Goal: Complete application form: Complete application form

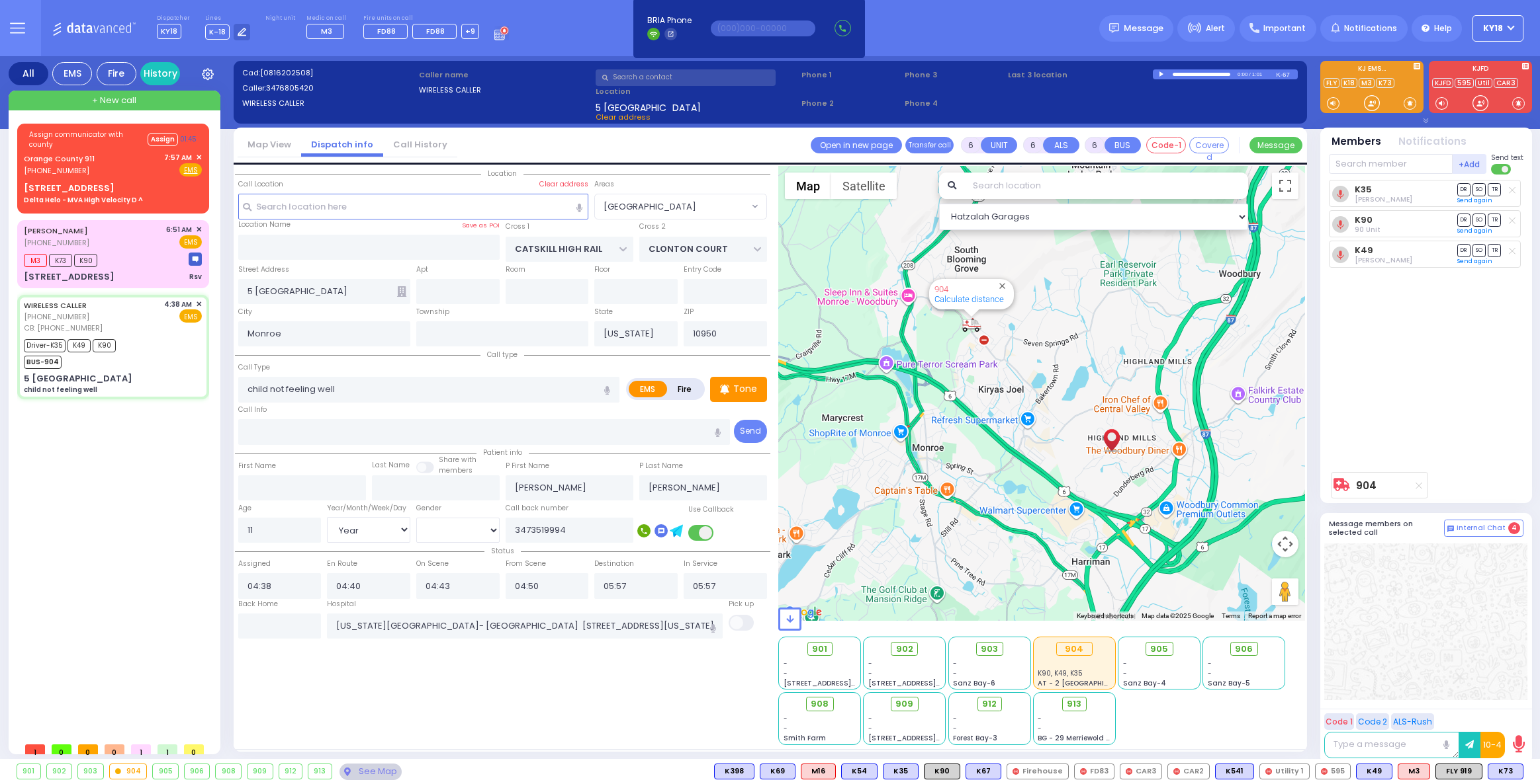
select select "[GEOGRAPHIC_DATA]"
select select "Year"
select select "[DEMOGRAPHIC_DATA]"
click at [152, 174] on div "Orange County 911 [PHONE_NUMBER] 7:57 AM ✕ Fire EMS" at bounding box center [112, 163] width 178 height 25
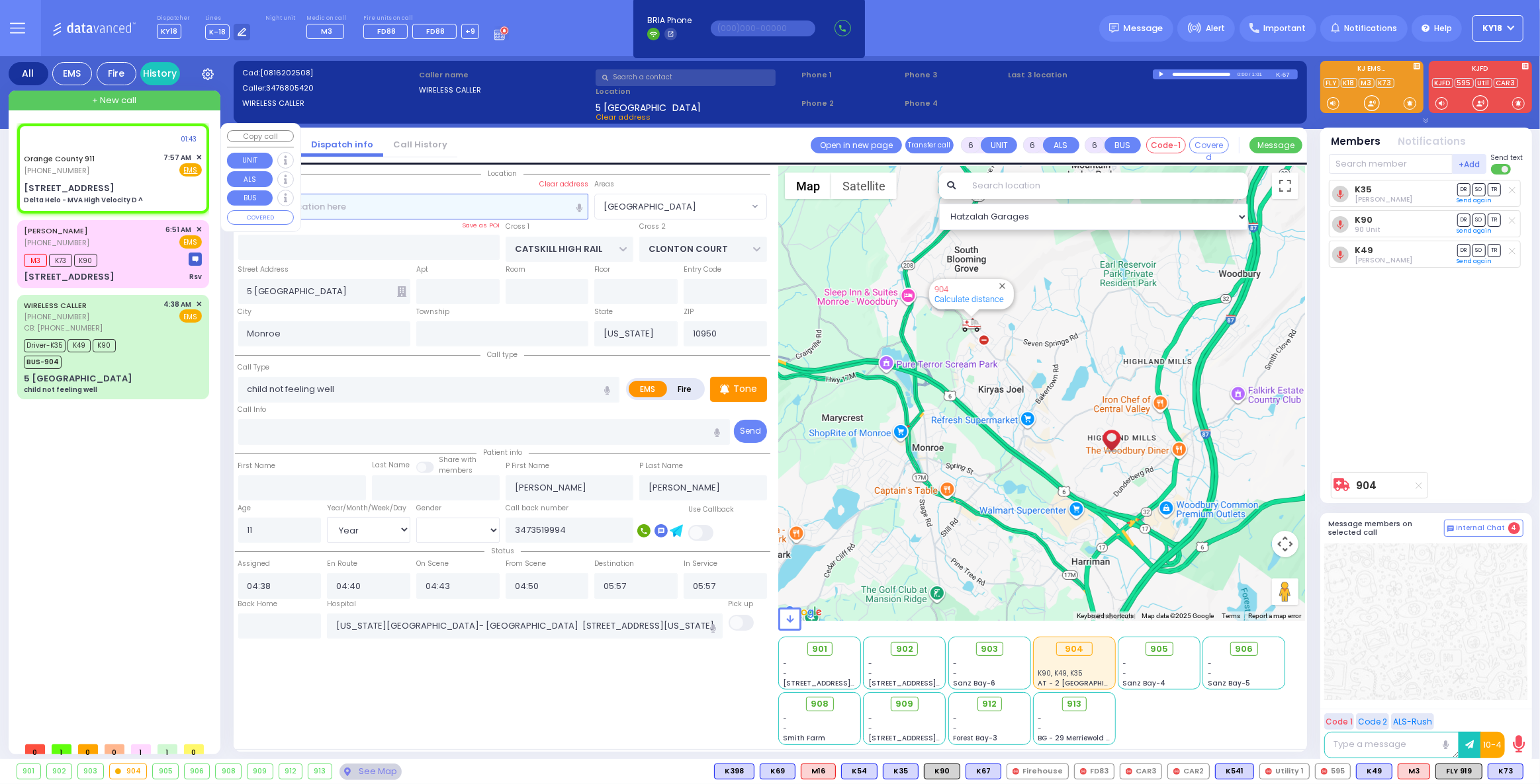
select select
type input "Delta Helo - MVA High Velocity D ^"
radio input "true"
type input "Nature: : Delta Helo - MVA High Velocity D ^ Address: : [STREET_ADDRESS]: : [PE…"
select select
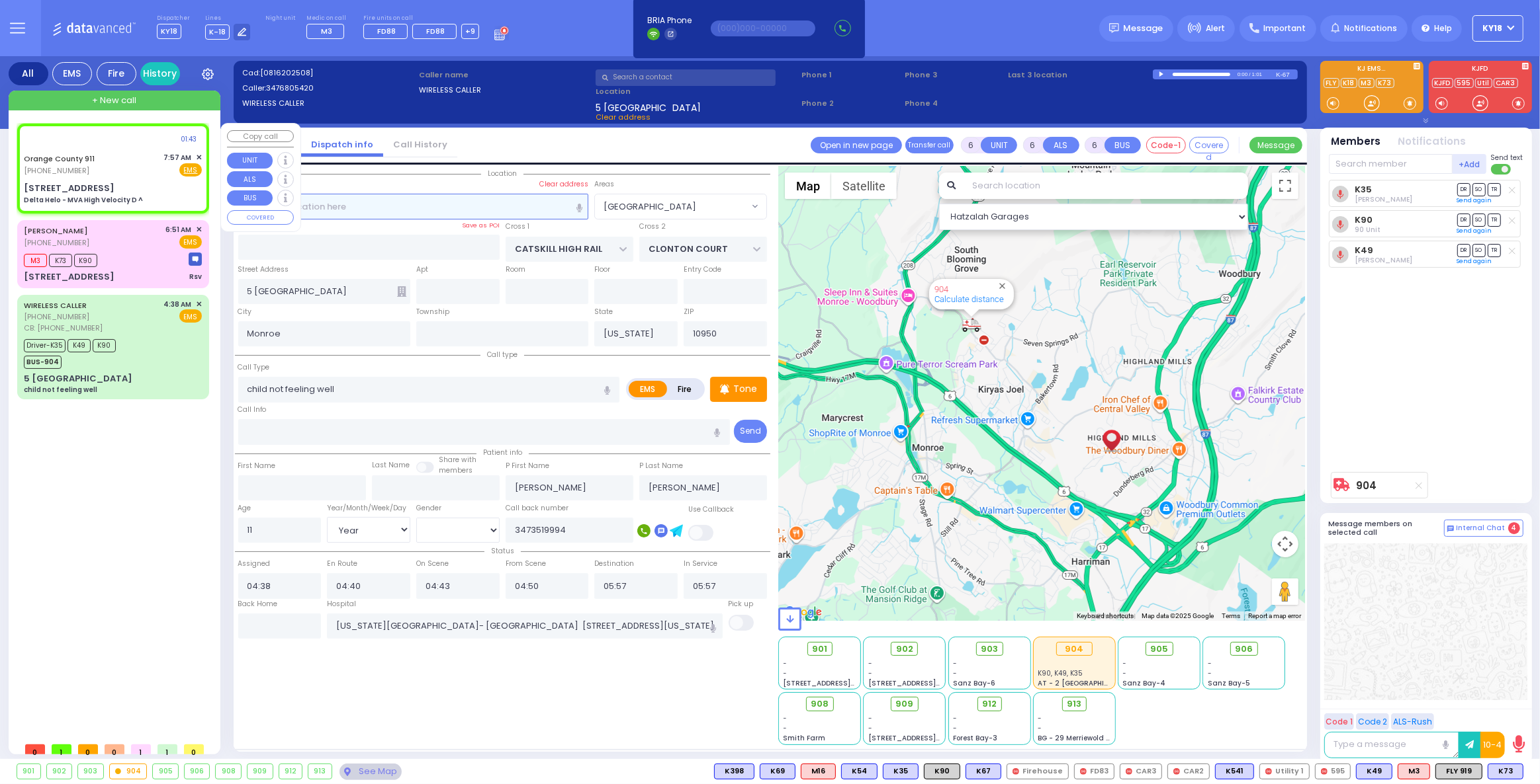
select select
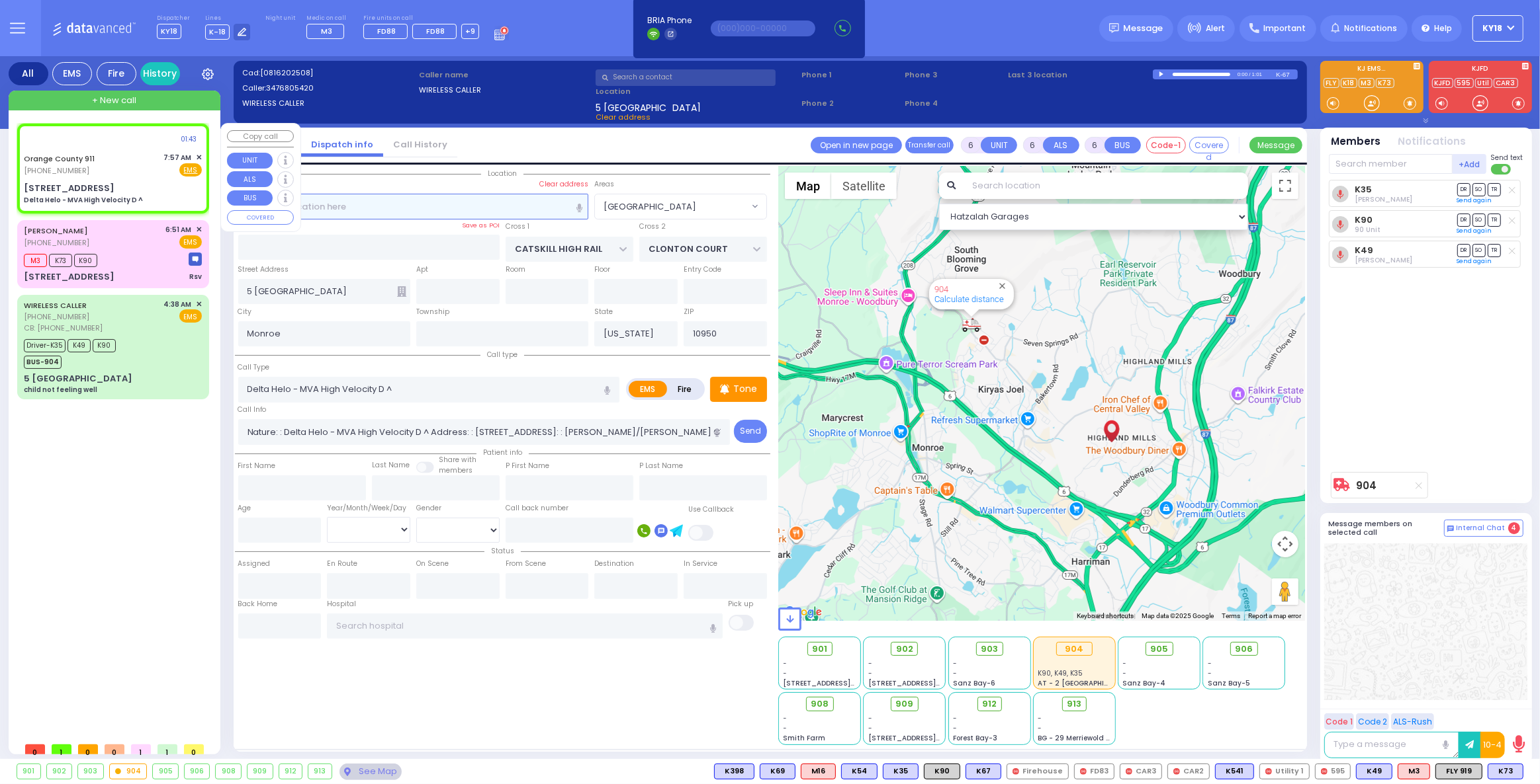
select select "Hatzalah Garages"
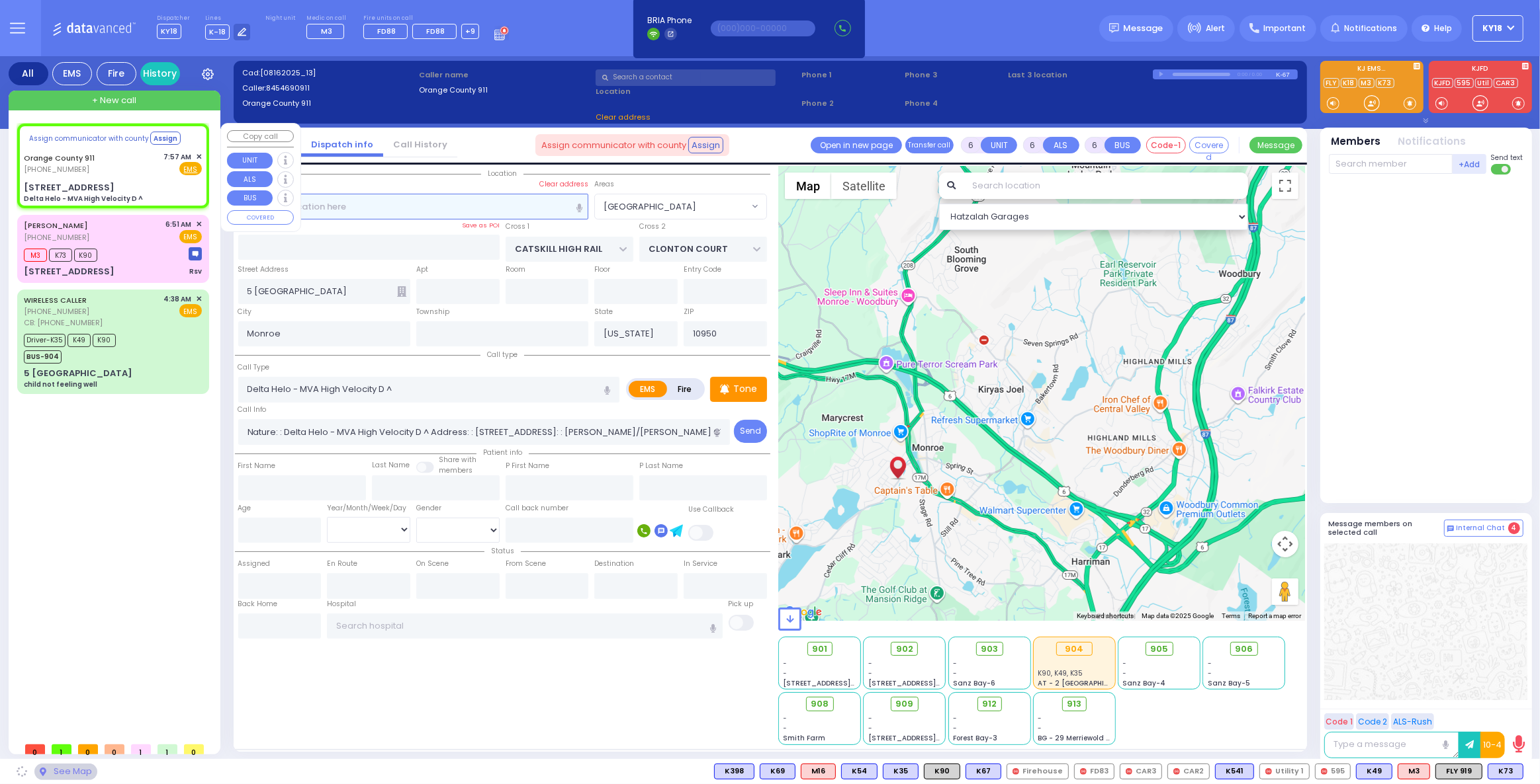
select select
radio input "true"
select select
select select "Hatzalah Garages"
type input "[STREET_ADDRESS]"
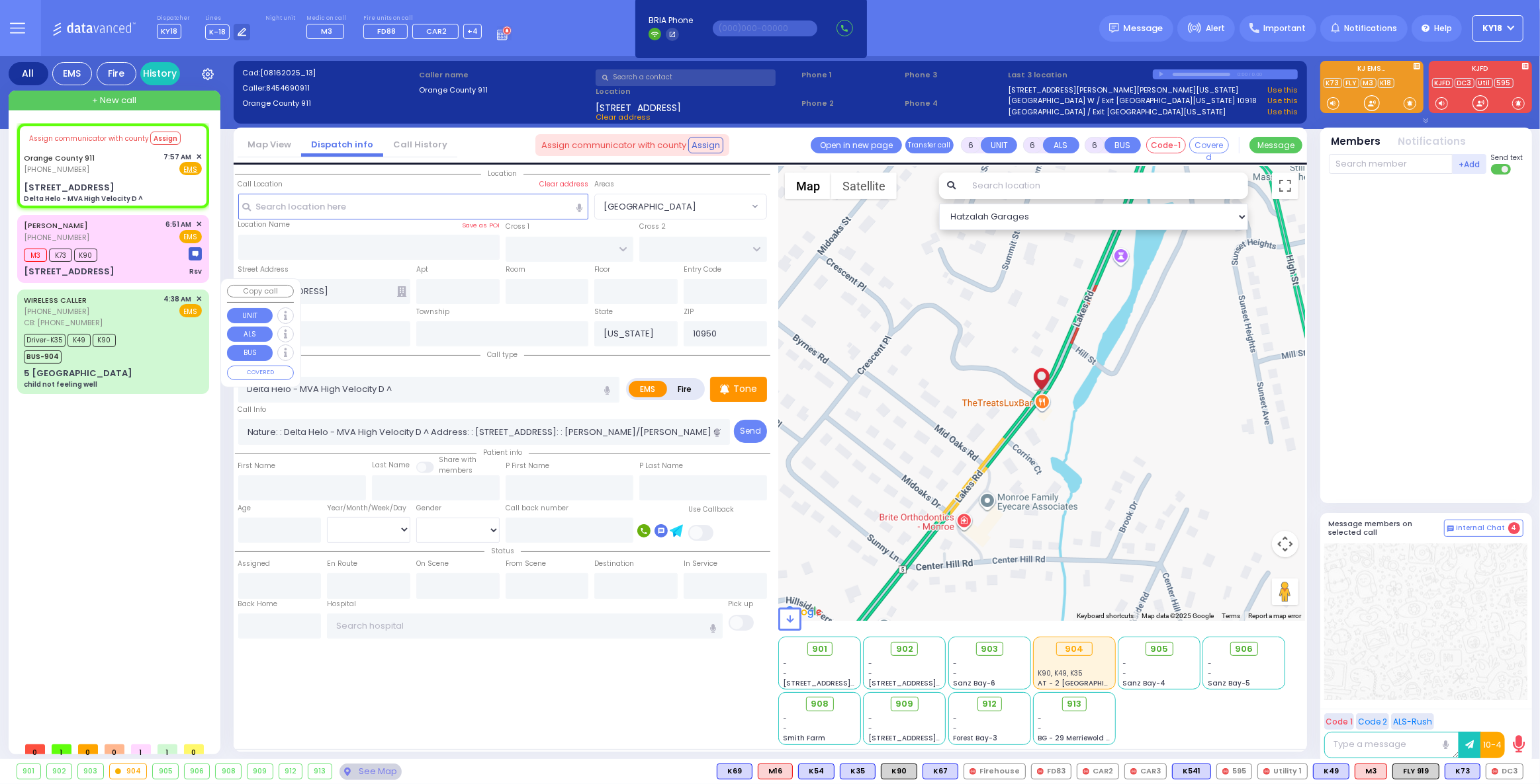
click at [127, 335] on div "Driver-K35 K49 K90 BUS-904" at bounding box center [112, 348] width 178 height 33
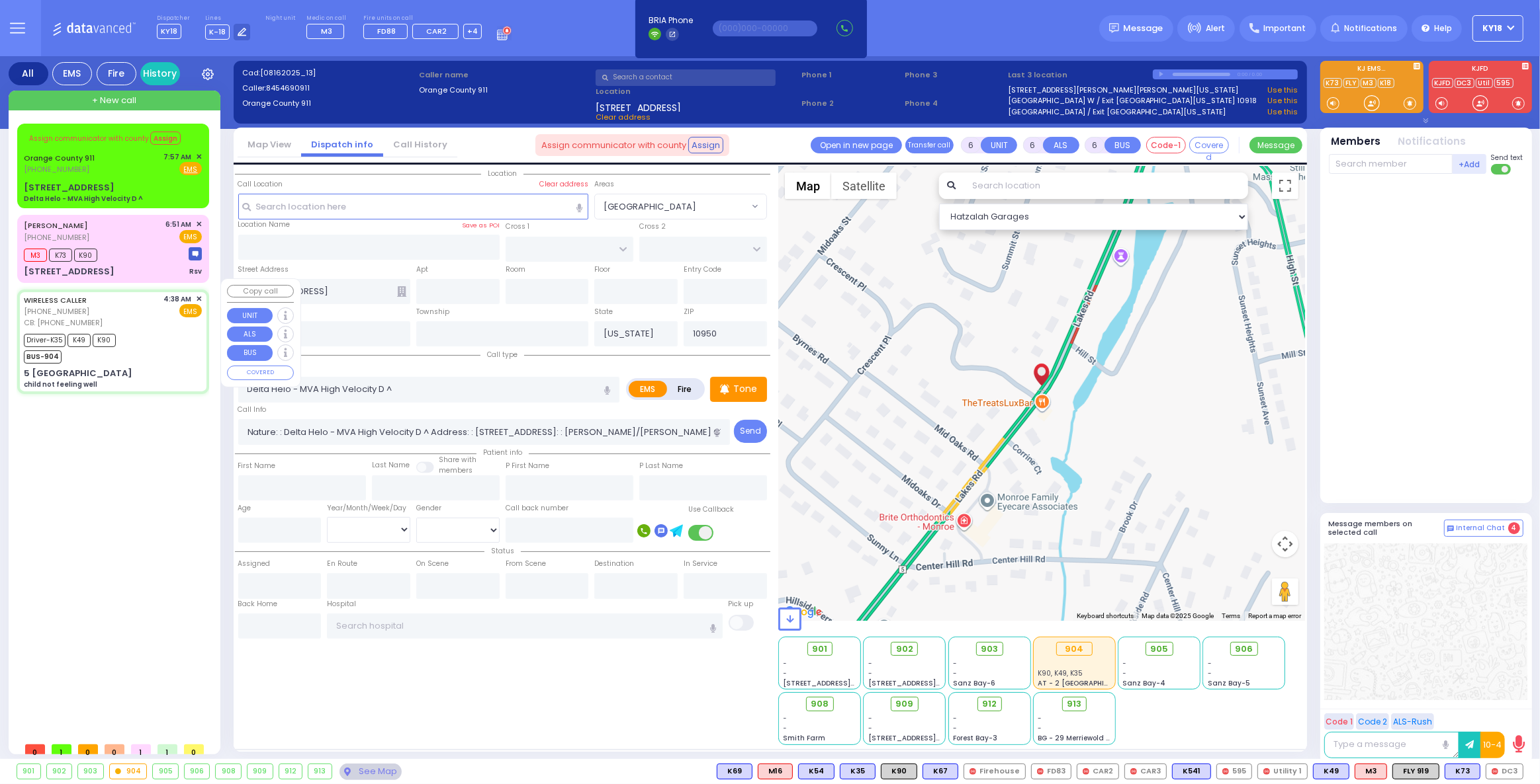
select select
type input "child not feeling well"
radio input "true"
type input "[PERSON_NAME]"
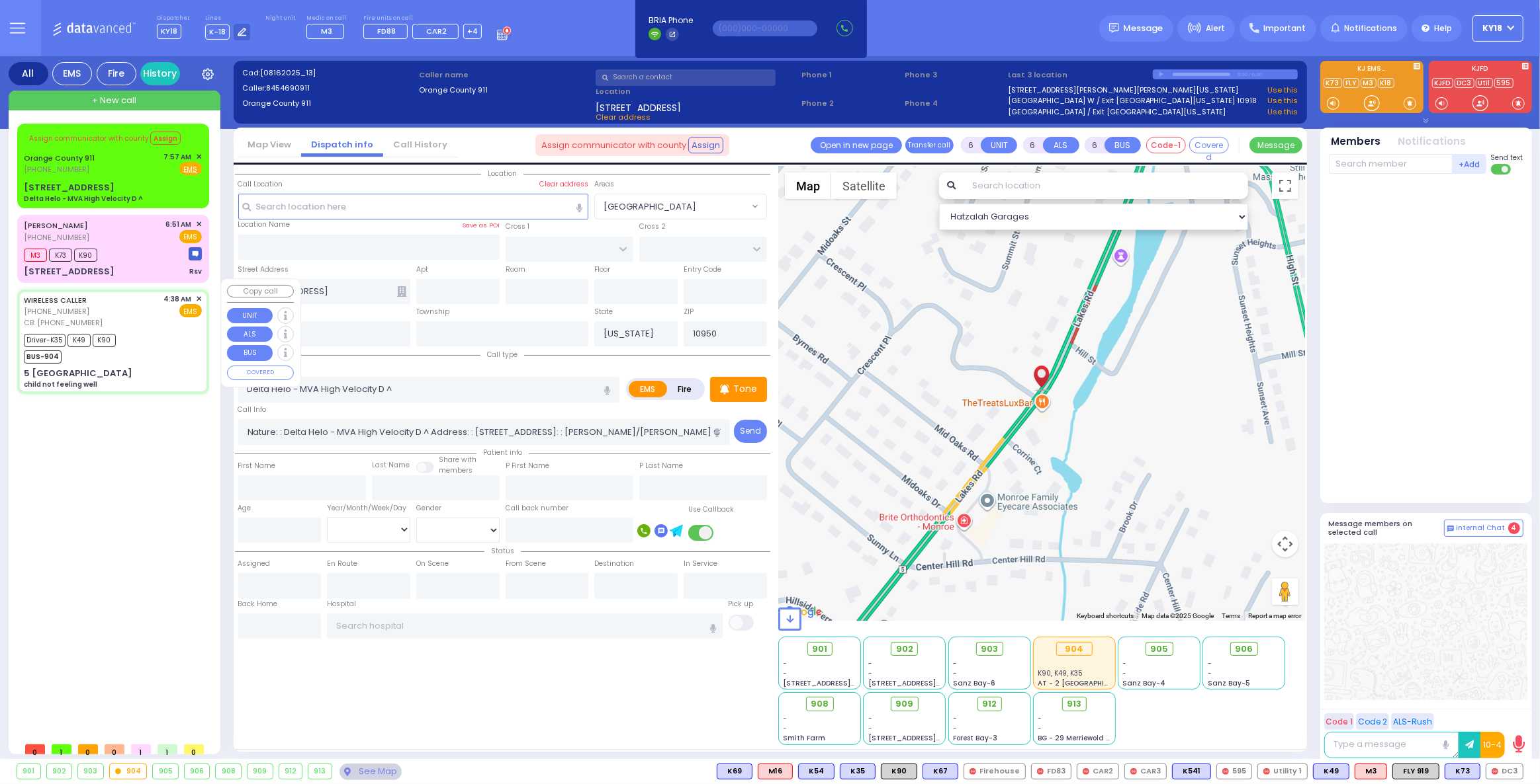
type input "11"
select select "Year"
select select "[DEMOGRAPHIC_DATA]"
type input "3473519994"
type input "04:38"
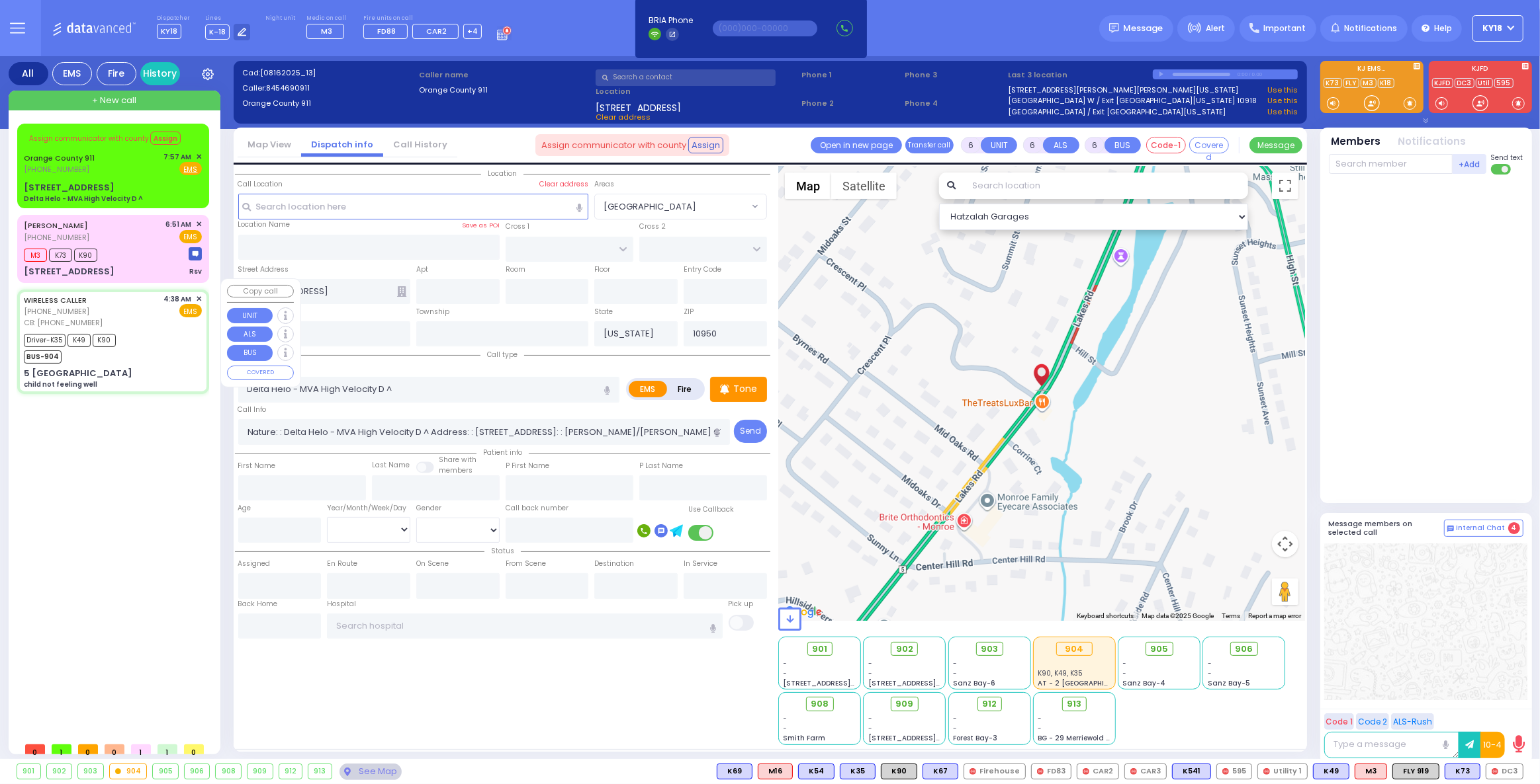
type input "04:40"
type input "04:43"
type input "04:50"
type input "05:57"
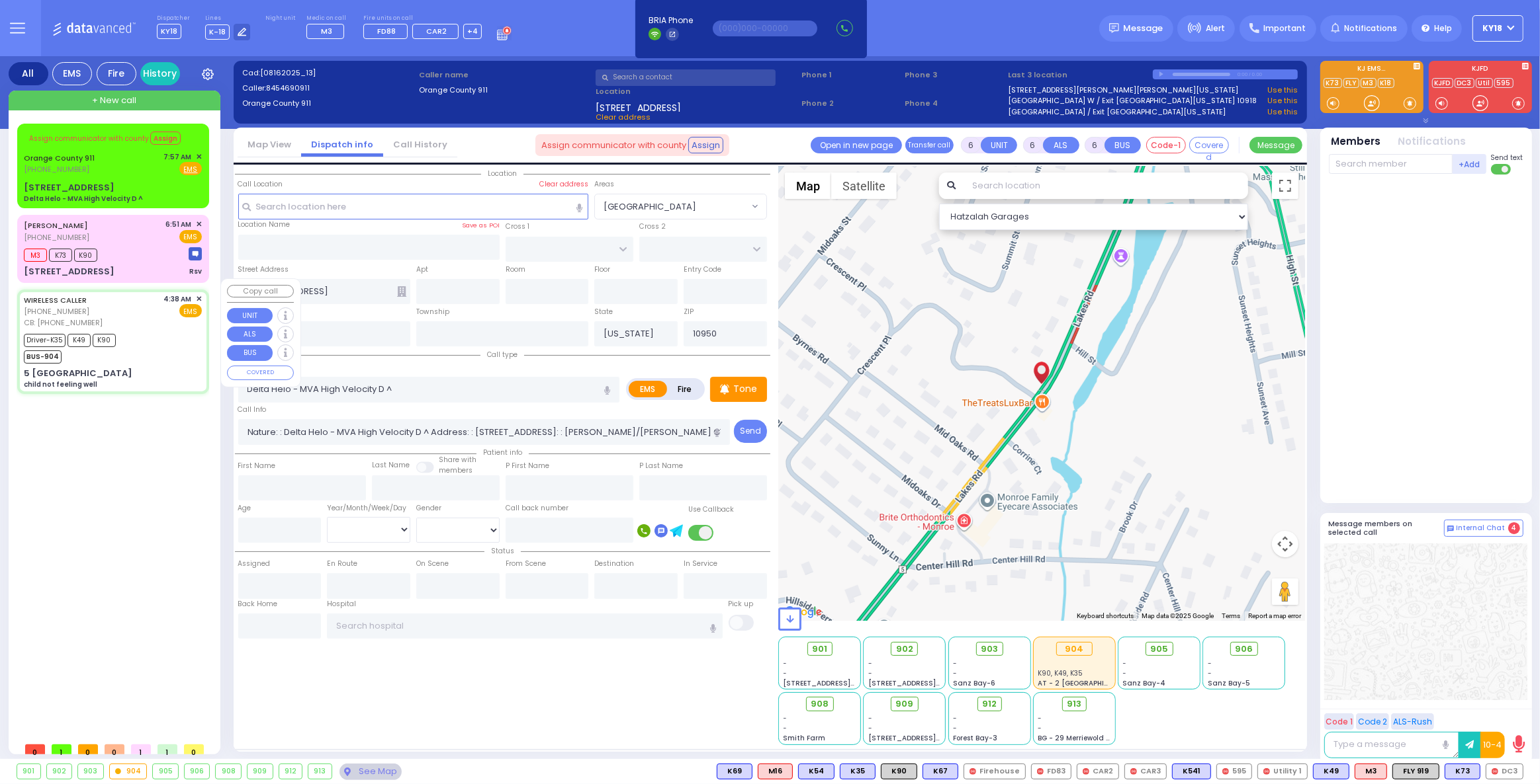
type input "[US_STATE][GEOGRAPHIC_DATA]- [GEOGRAPHIC_DATA] [STREET_ADDRESS][US_STATE]"
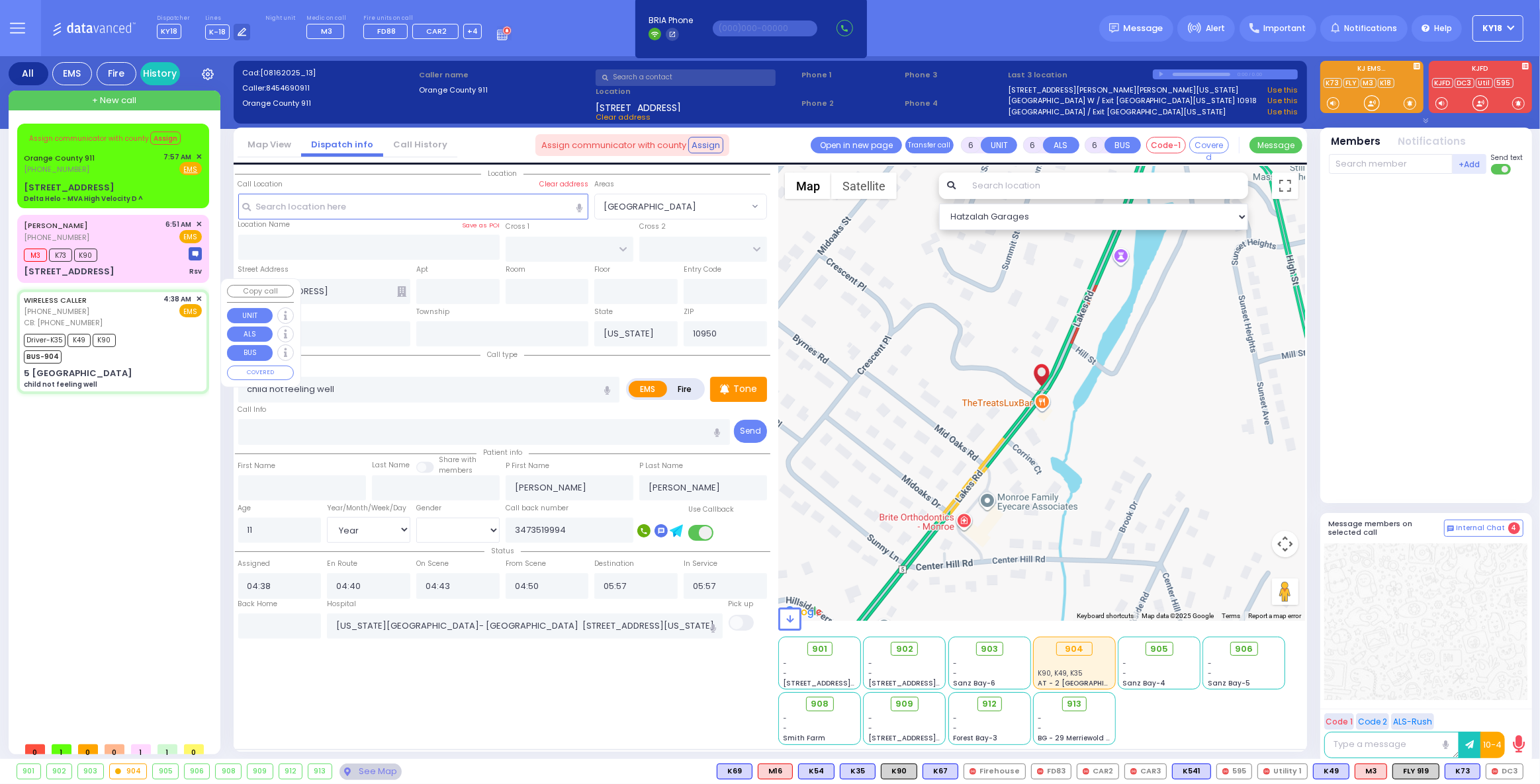
select select "Hatzalah Garages"
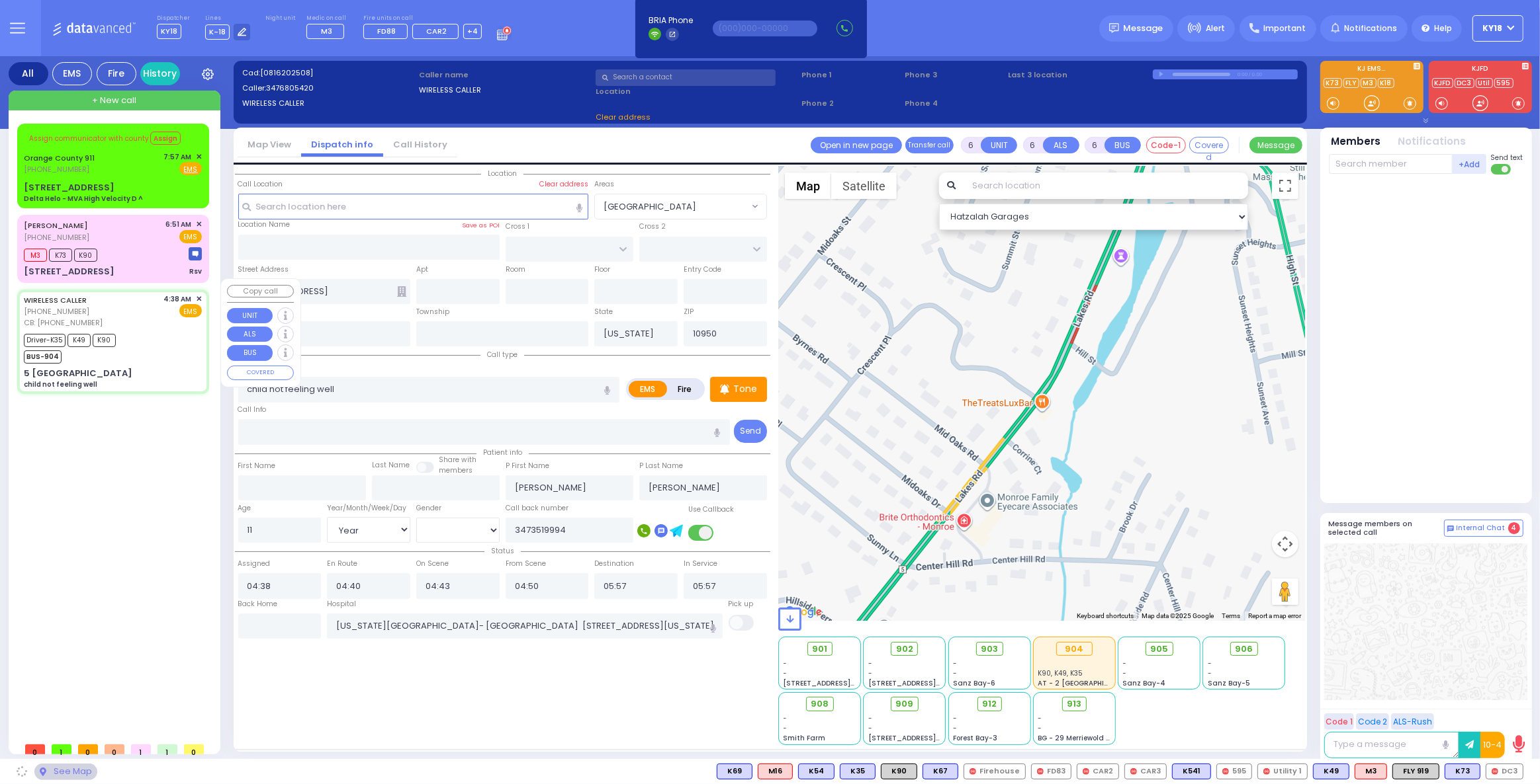
type input "CATSKILL HIGH RAIL"
type input "CLONTON COURT"
type input "5 [GEOGRAPHIC_DATA]"
select select "[GEOGRAPHIC_DATA]"
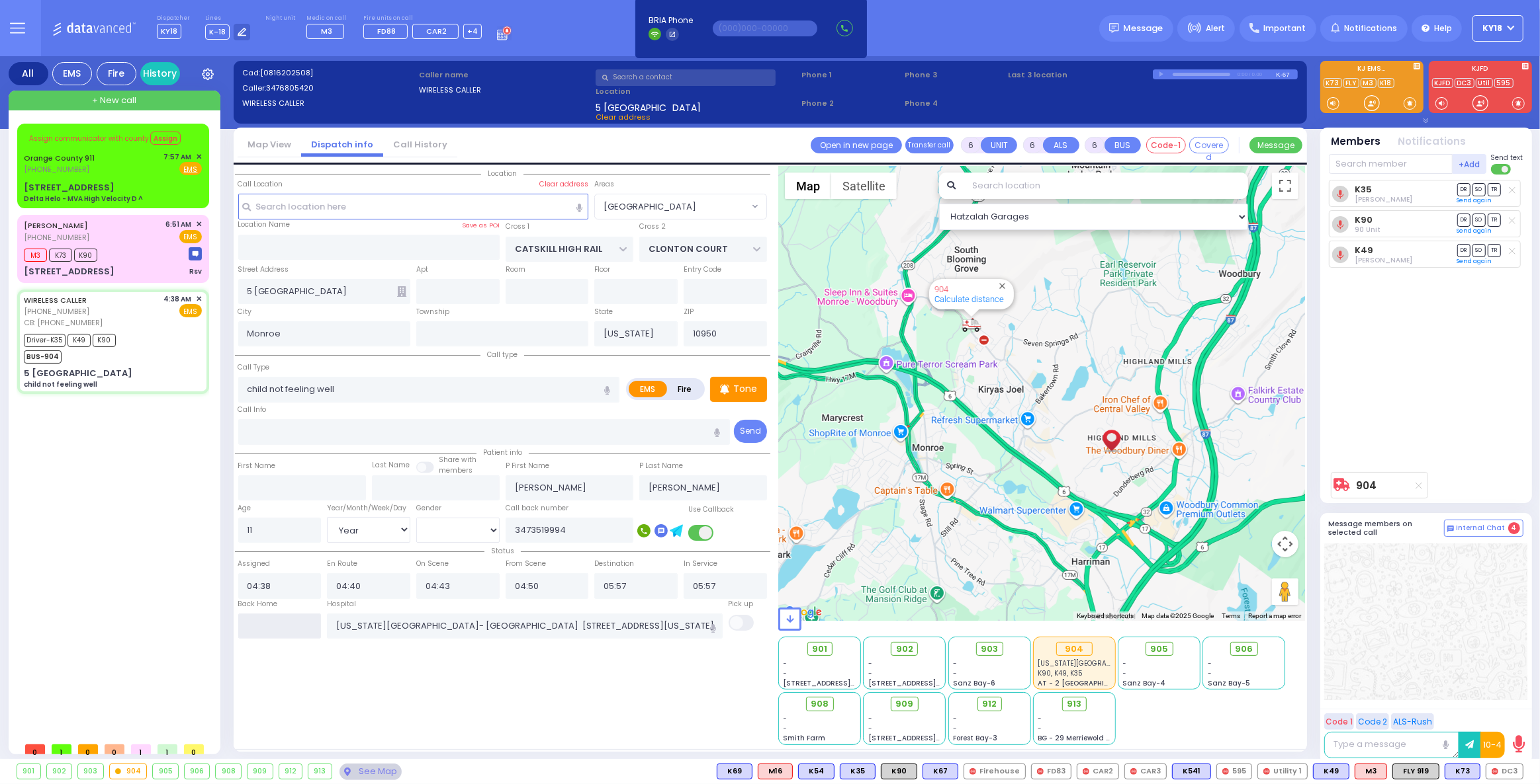
click at [287, 631] on input "text" at bounding box center [280, 626] width 84 height 26
type input "08:12"
select select
radio input "true"
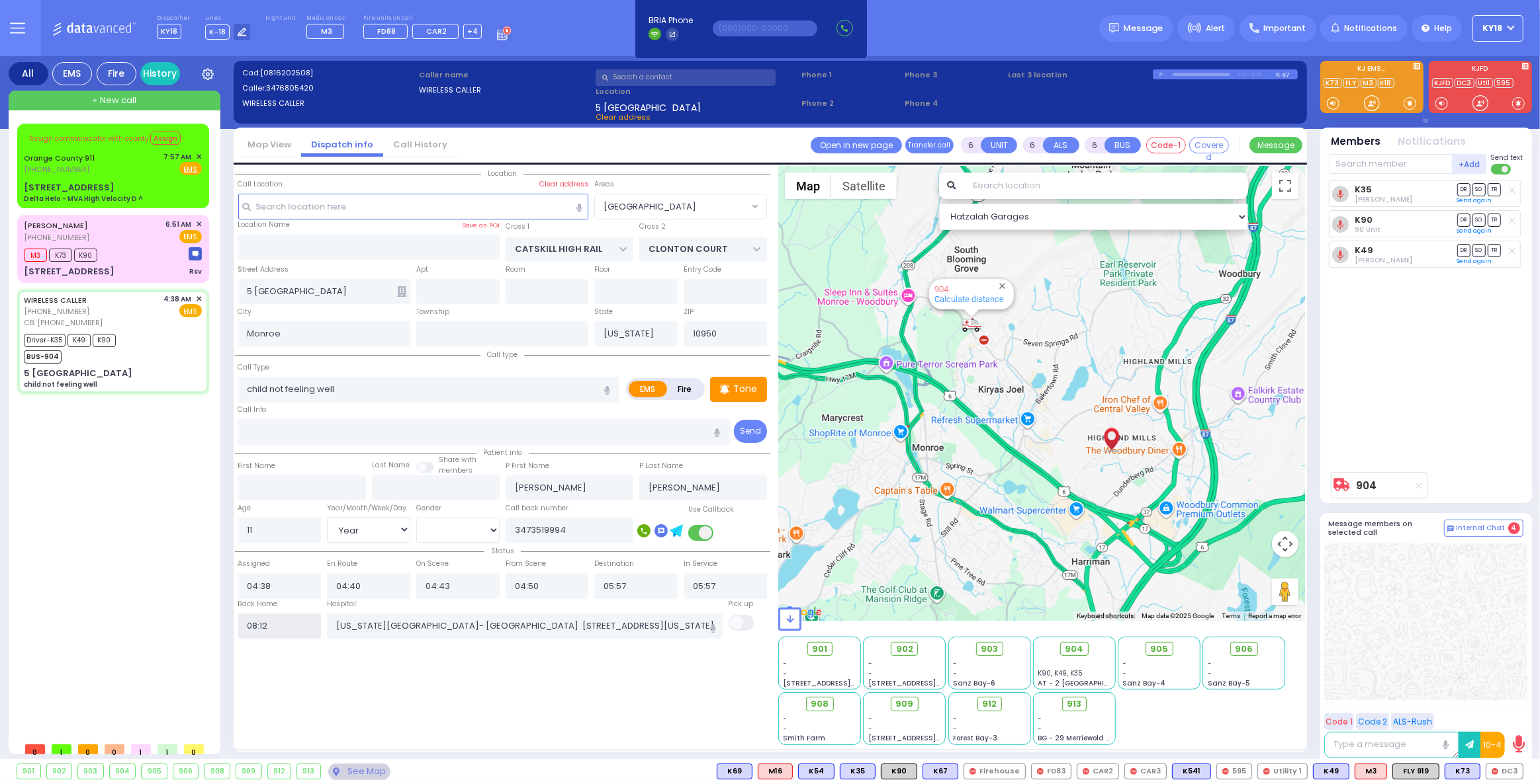
select select
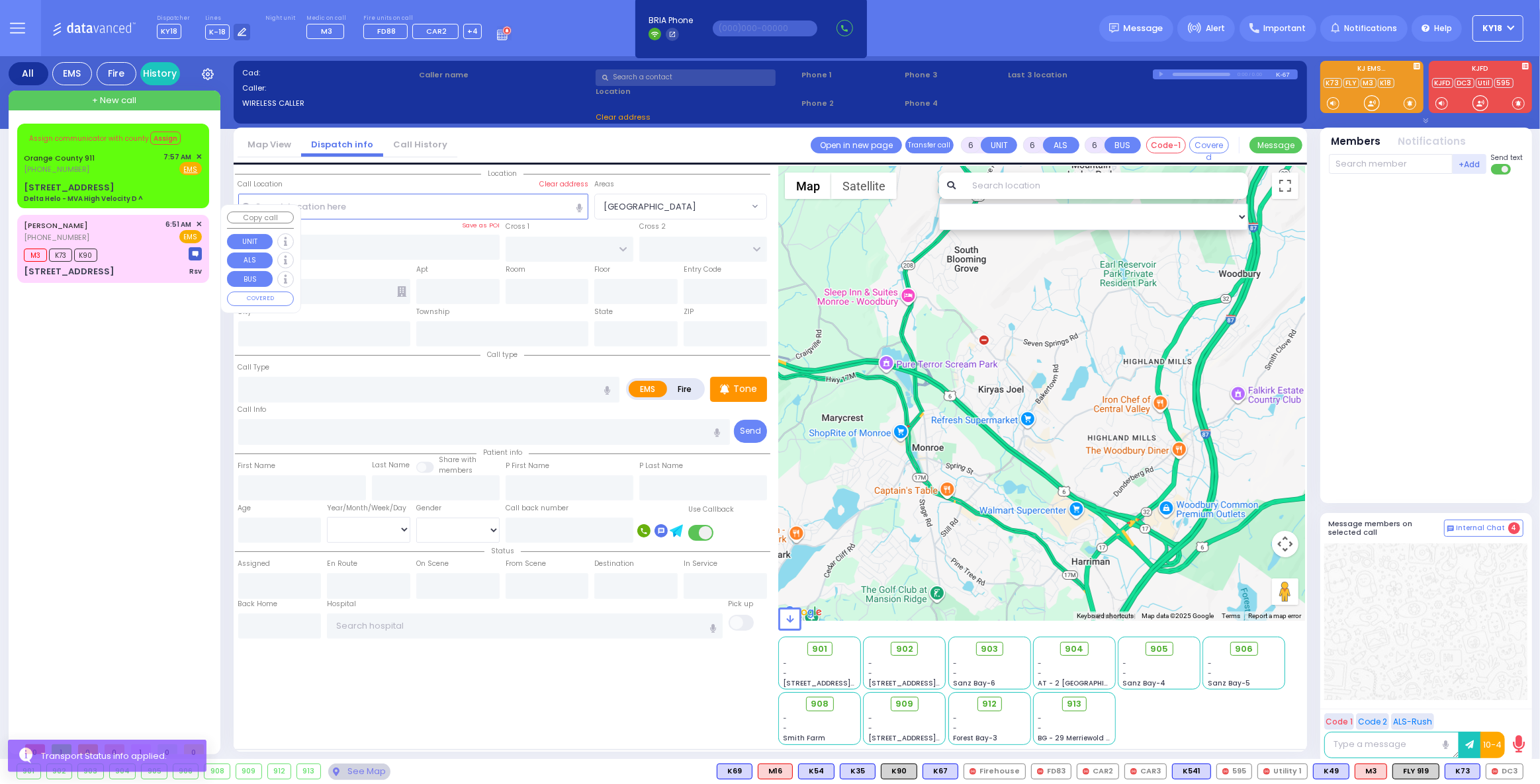
click at [136, 245] on div "M3 K73 K90" at bounding box center [112, 253] width 178 height 17
select select
type input "Rsv"
radio input "true"
type input "[PERSON_NAME]"
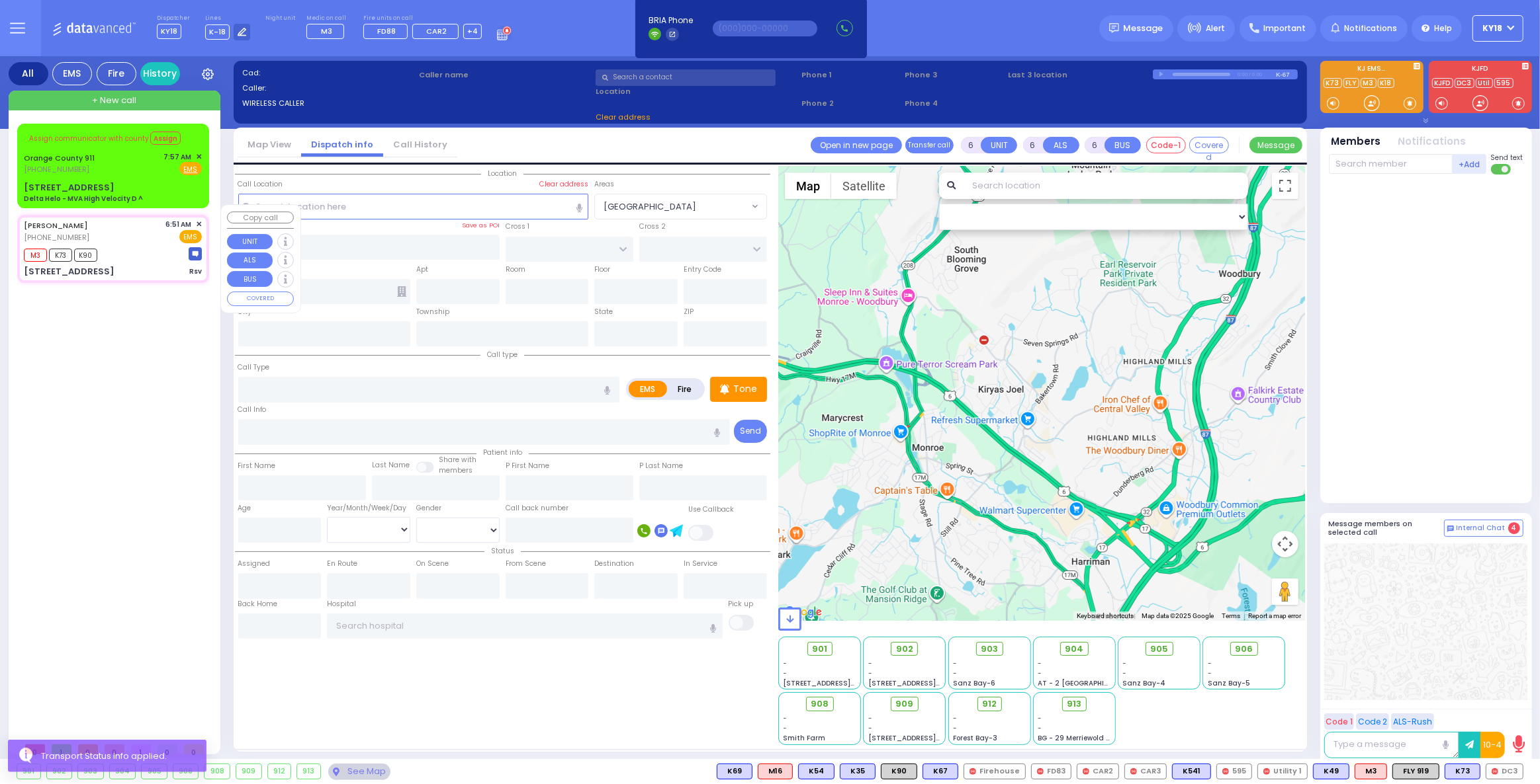
type input "SOFER"
type input "[PERSON_NAME]"
type input "Sofer"
type input "1"
select select "Month"
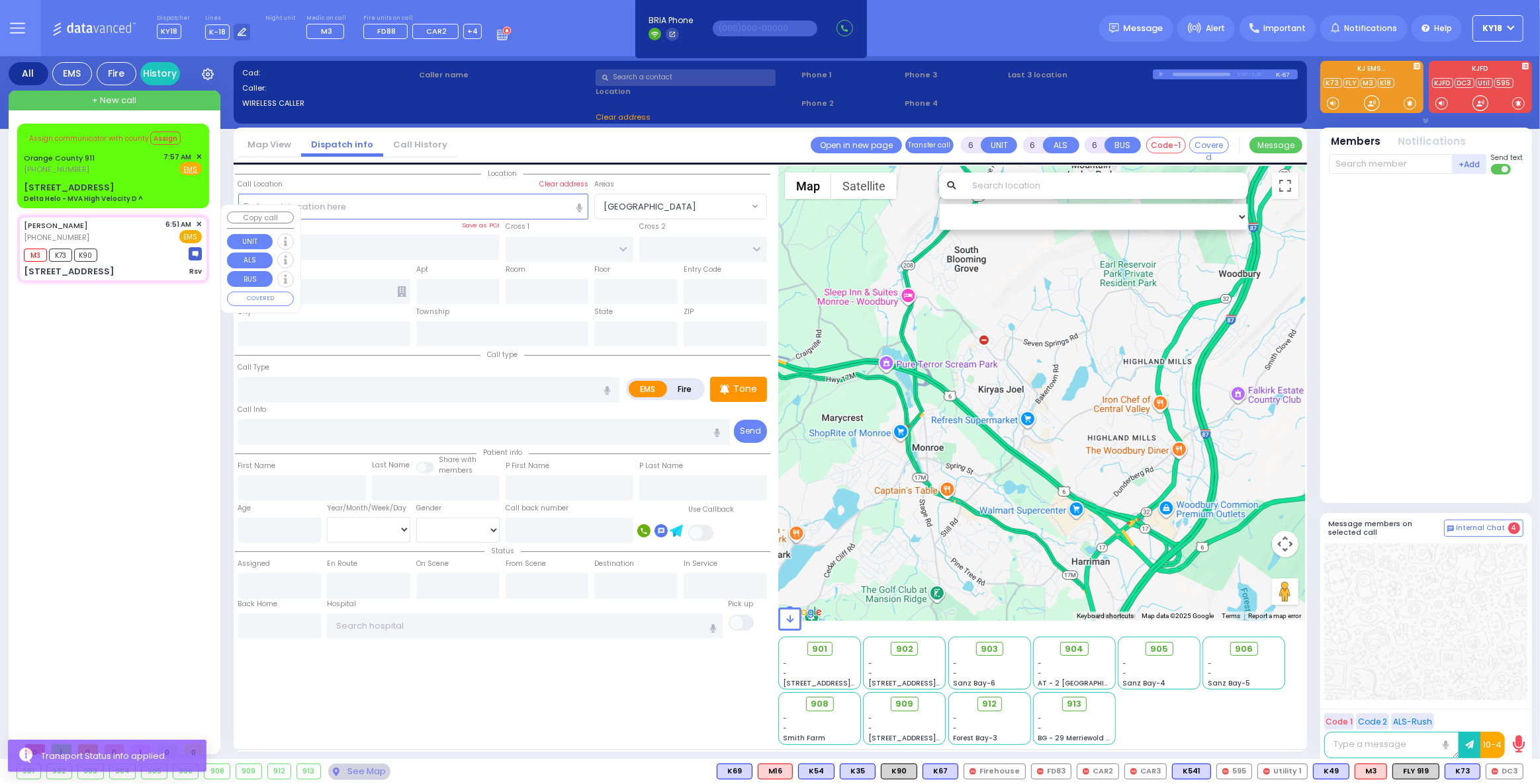
select select "[DEMOGRAPHIC_DATA]"
type input "06:51"
type input "06:53"
type input "07:00"
type input "SCHUNNEMUNK RD"
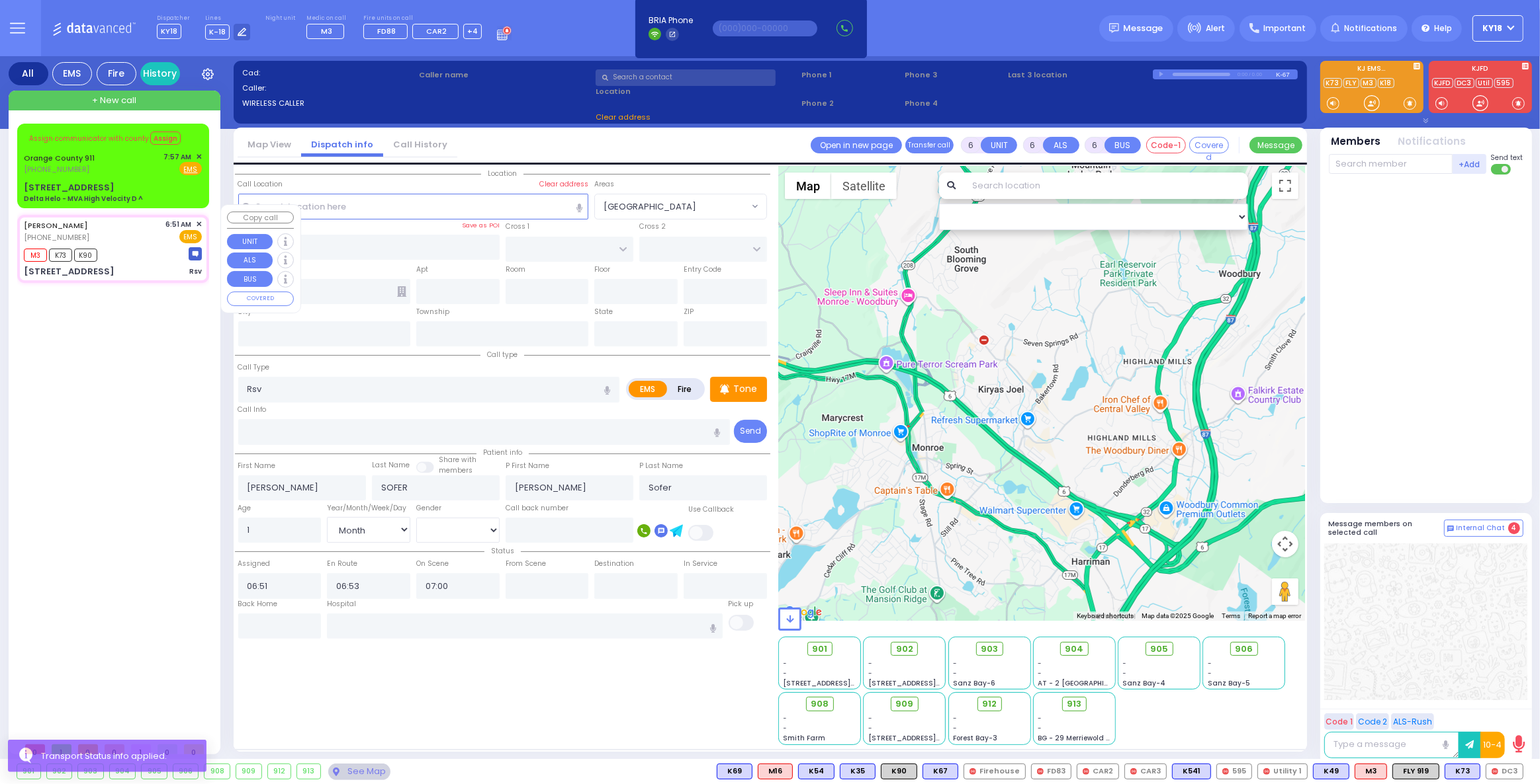
type input "1 LIZENSK BLVD"
type input "304"
type input "[PERSON_NAME]"
type input "[US_STATE]"
type input "10950"
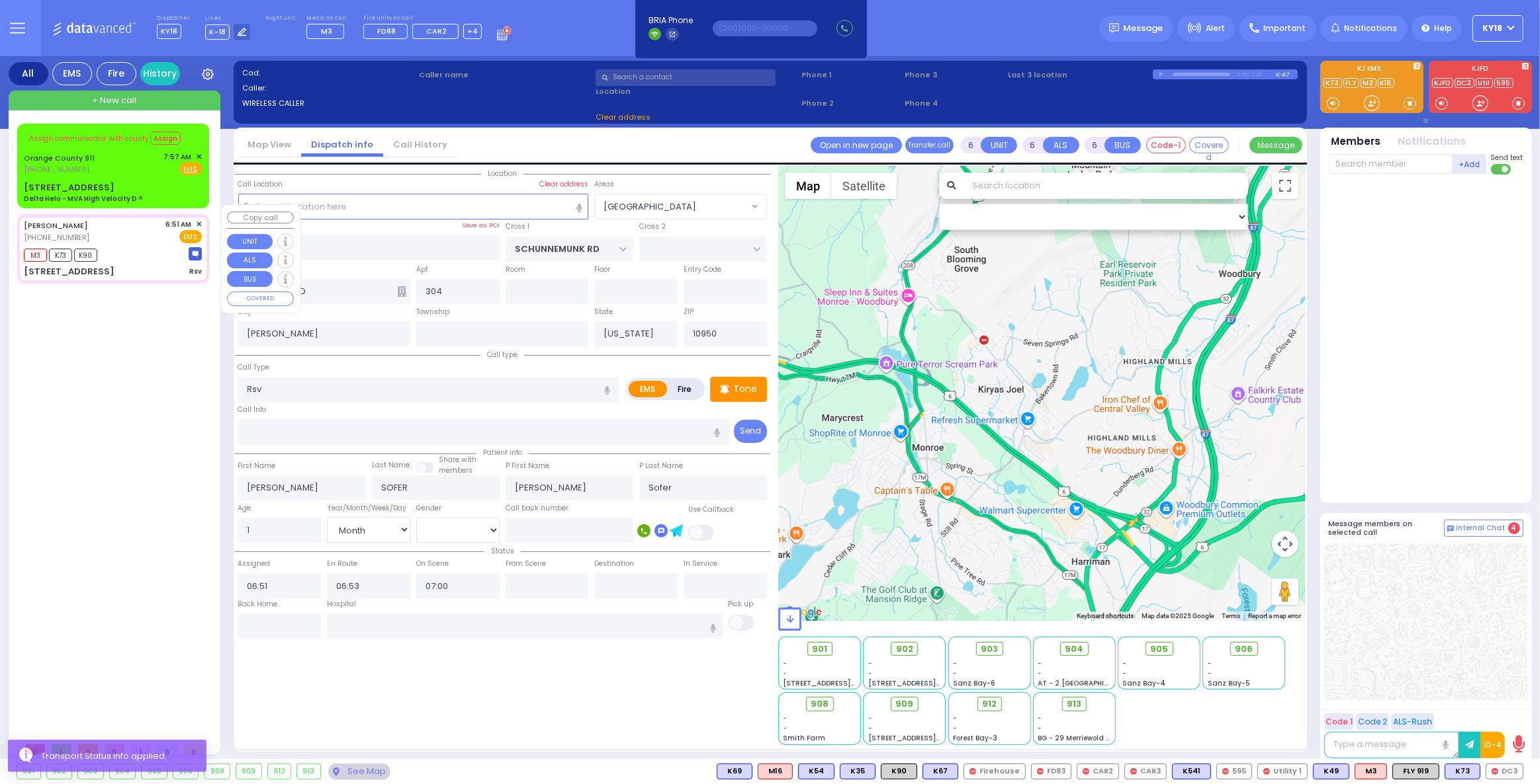
select select "Hatzalah Garages"
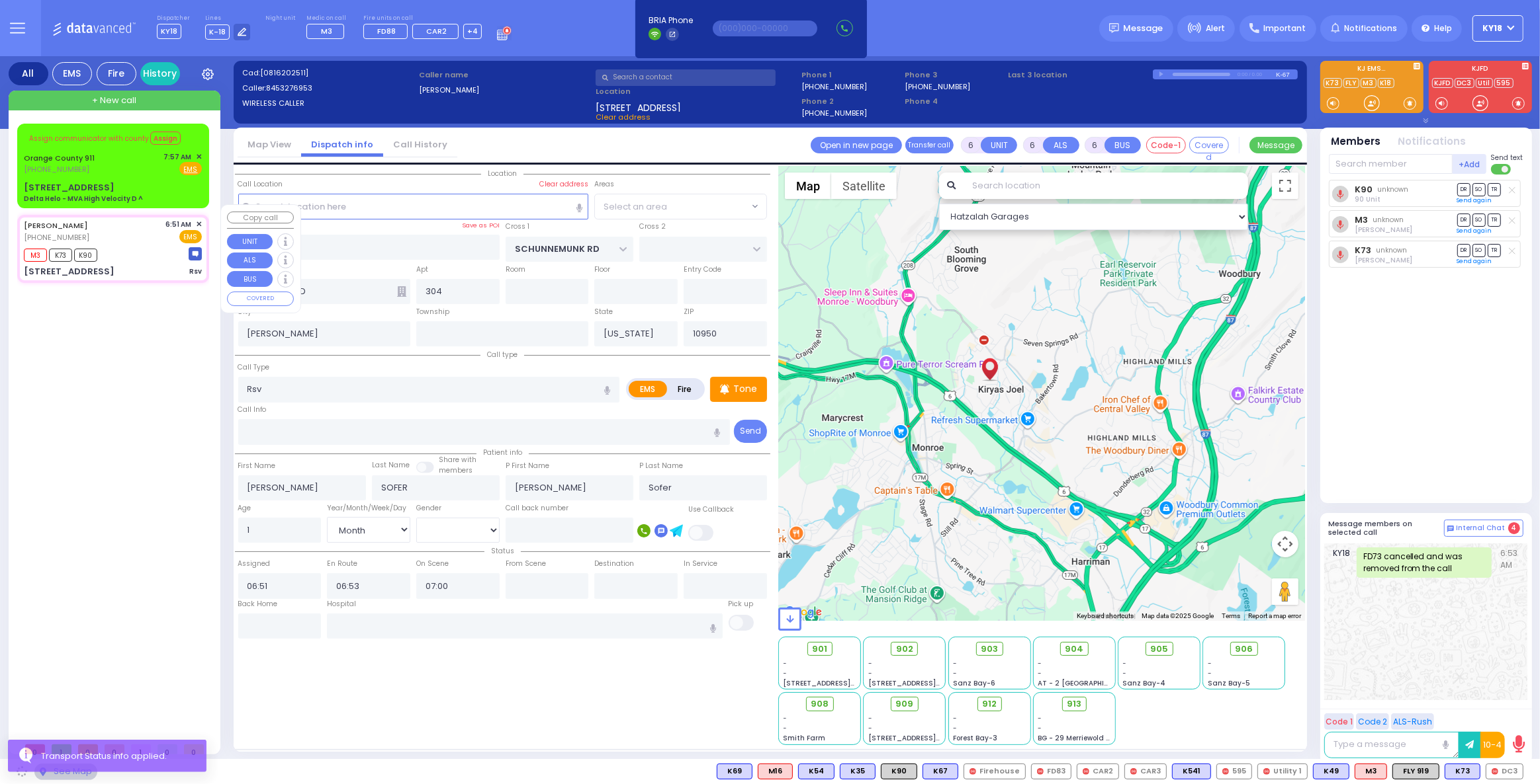
select select "[GEOGRAPHIC_DATA]"
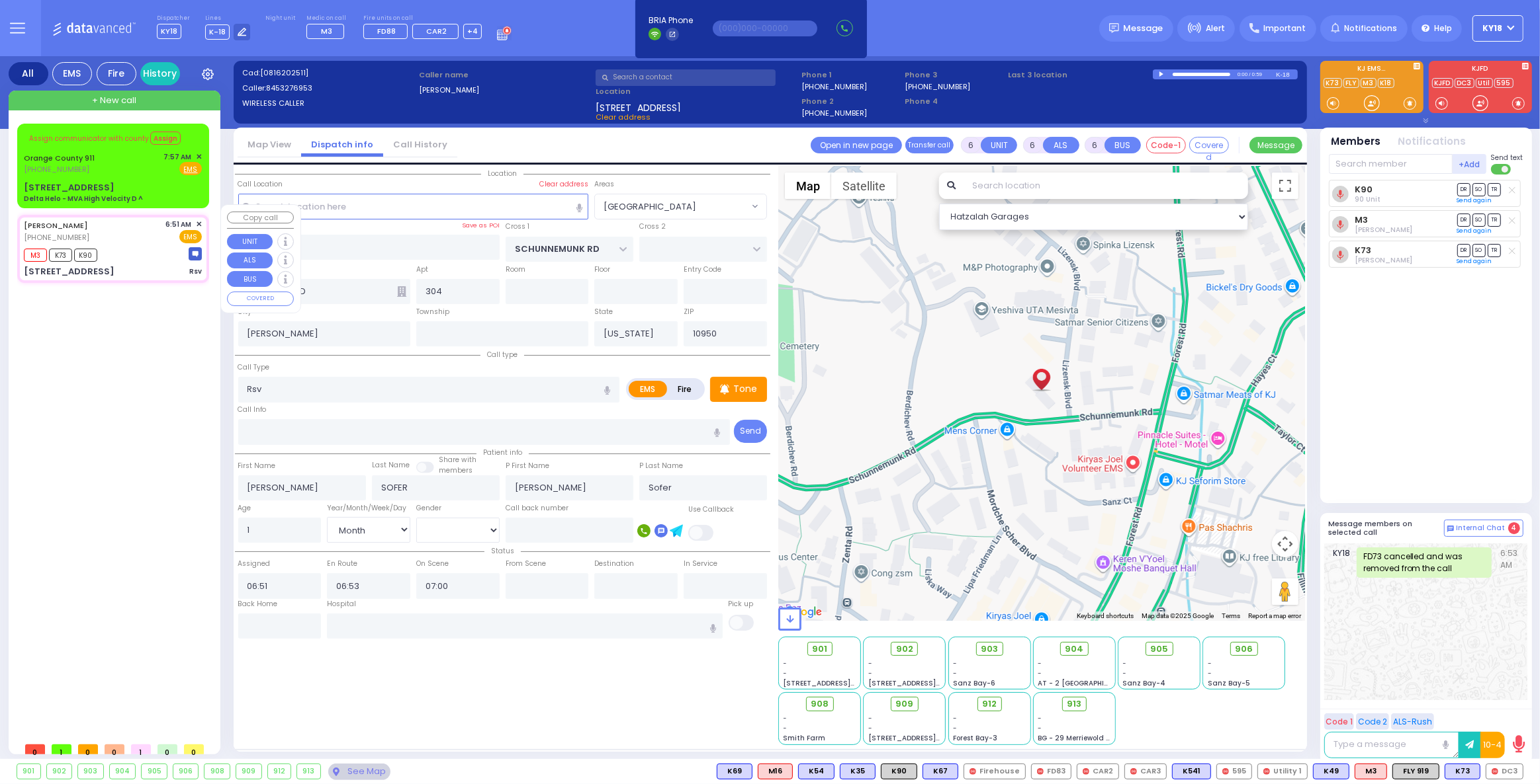
click at [199, 219] on span "✕" at bounding box center [199, 224] width 6 height 11
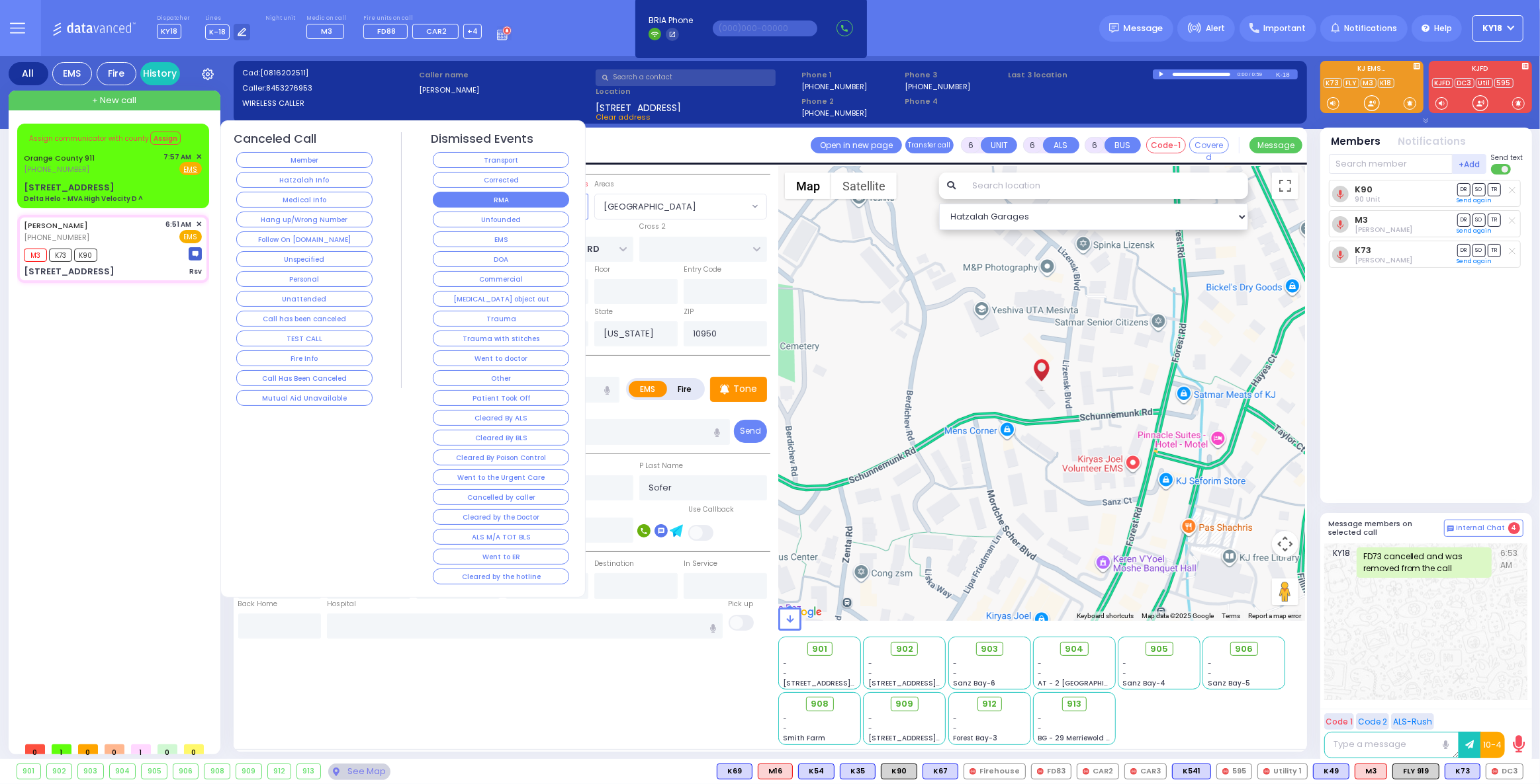
click at [487, 194] on button "RMA" at bounding box center [501, 200] width 136 height 16
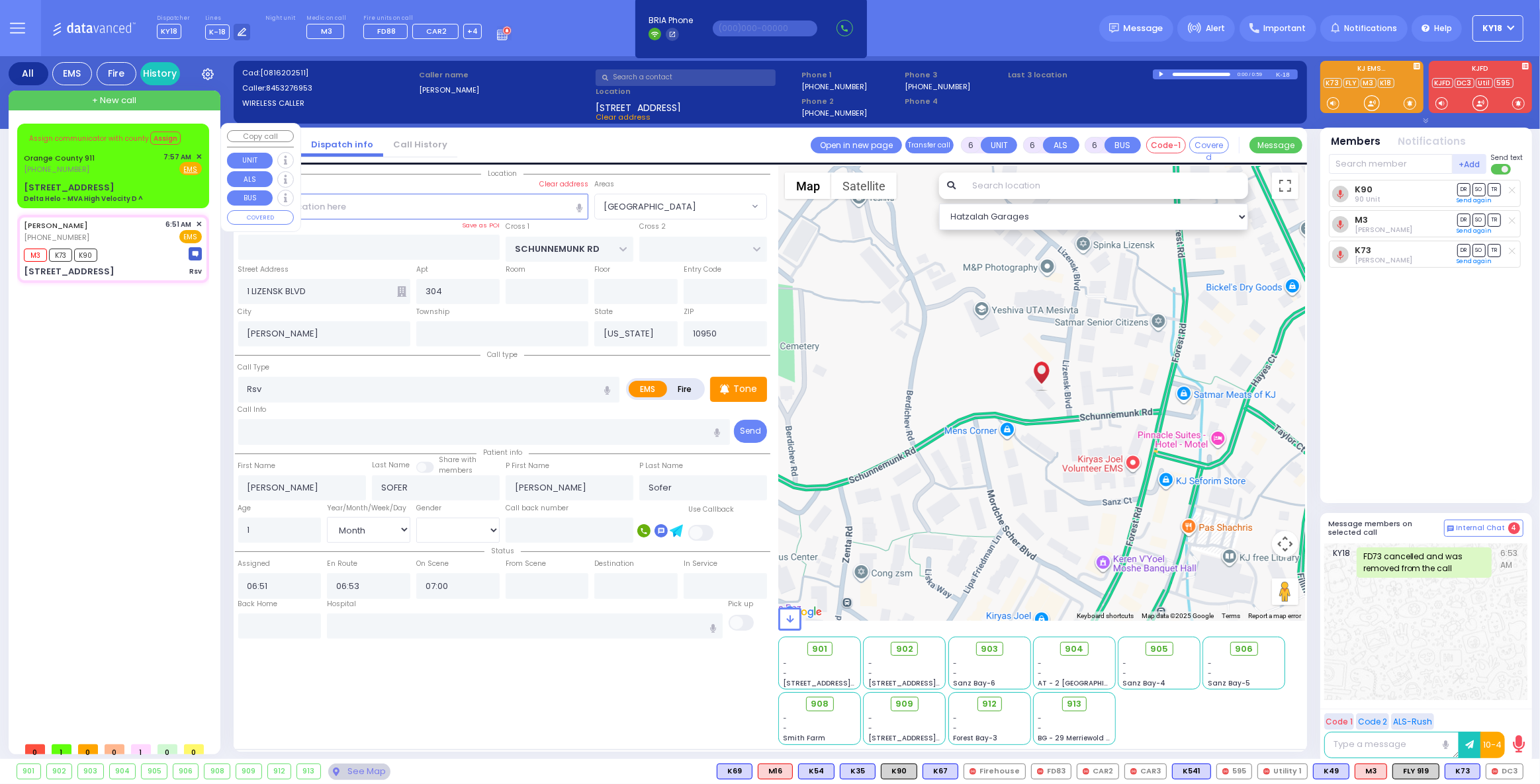
select select
radio input "true"
select select
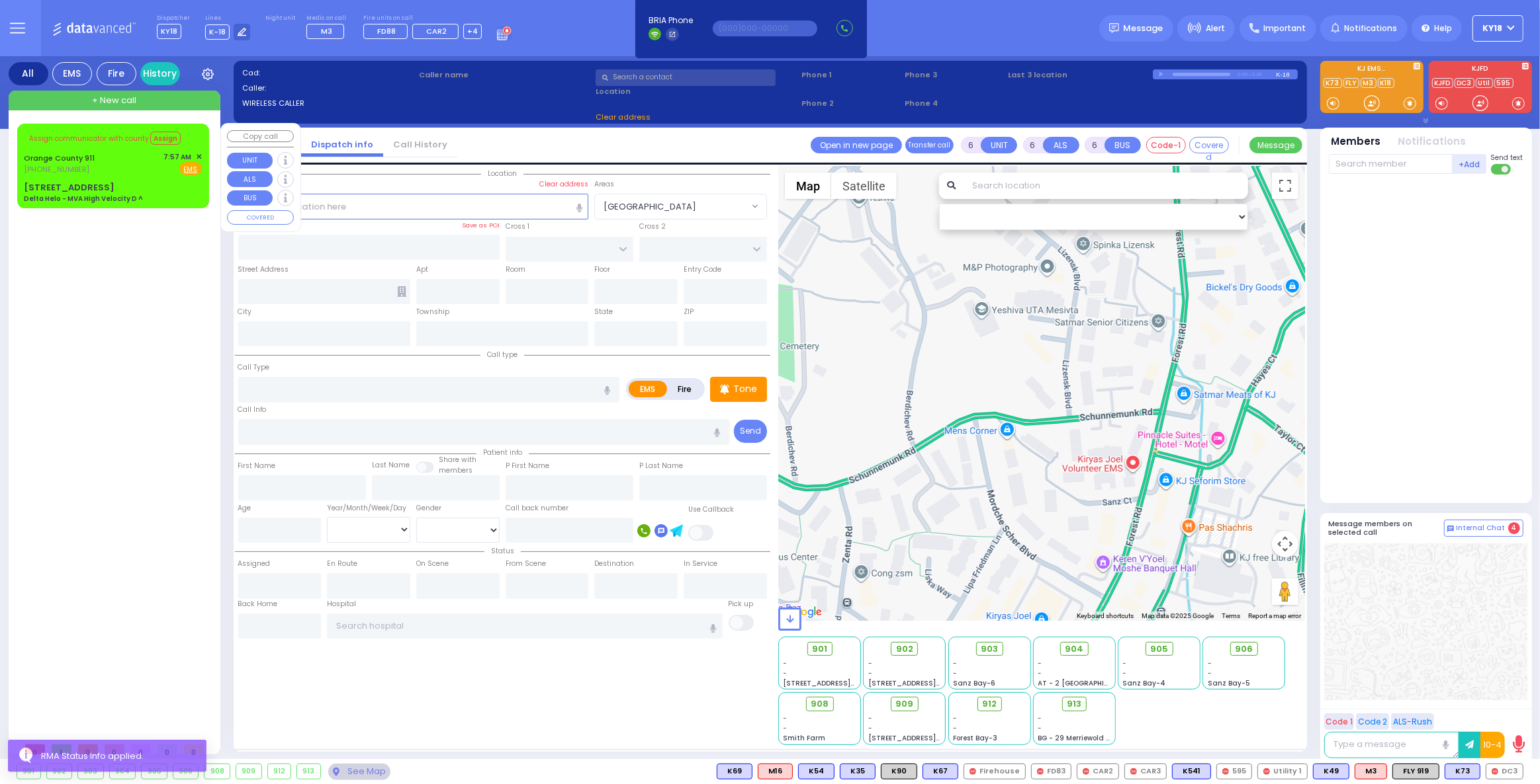
click at [108, 176] on div "Assign communicator with county Assign [GEOGRAPHIC_DATA] 911 [PHONE_NUMBER] 7:5…" at bounding box center [112, 166] width 186 height 81
select select
type input "Delta Helo - MVA High Velocity D ^"
radio input "true"
type input "Nature: : Delta Helo - MVA High Velocity D ^ Address: : [STREET_ADDRESS]: : [PE…"
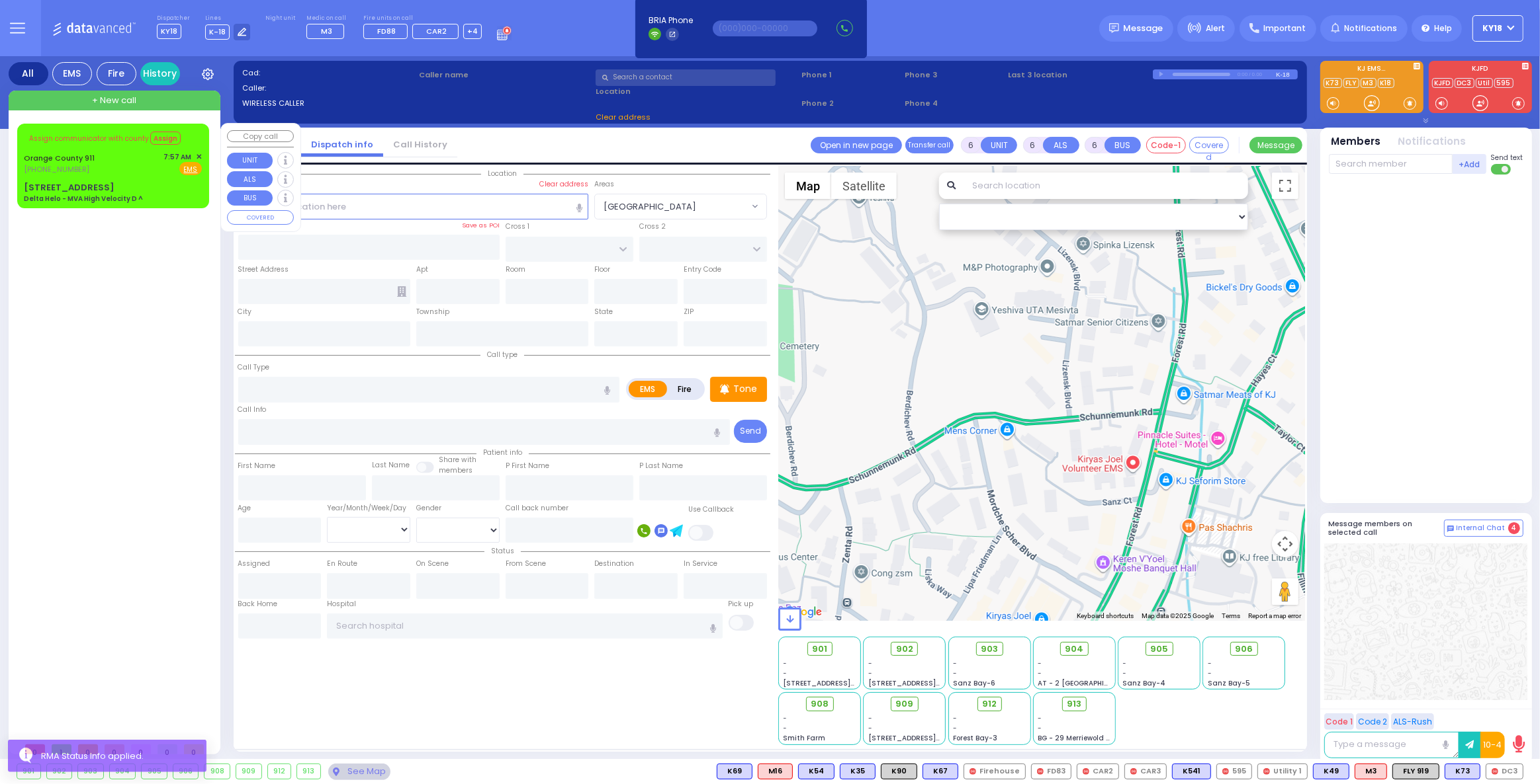
select select
select select "Hatzalah Garages"
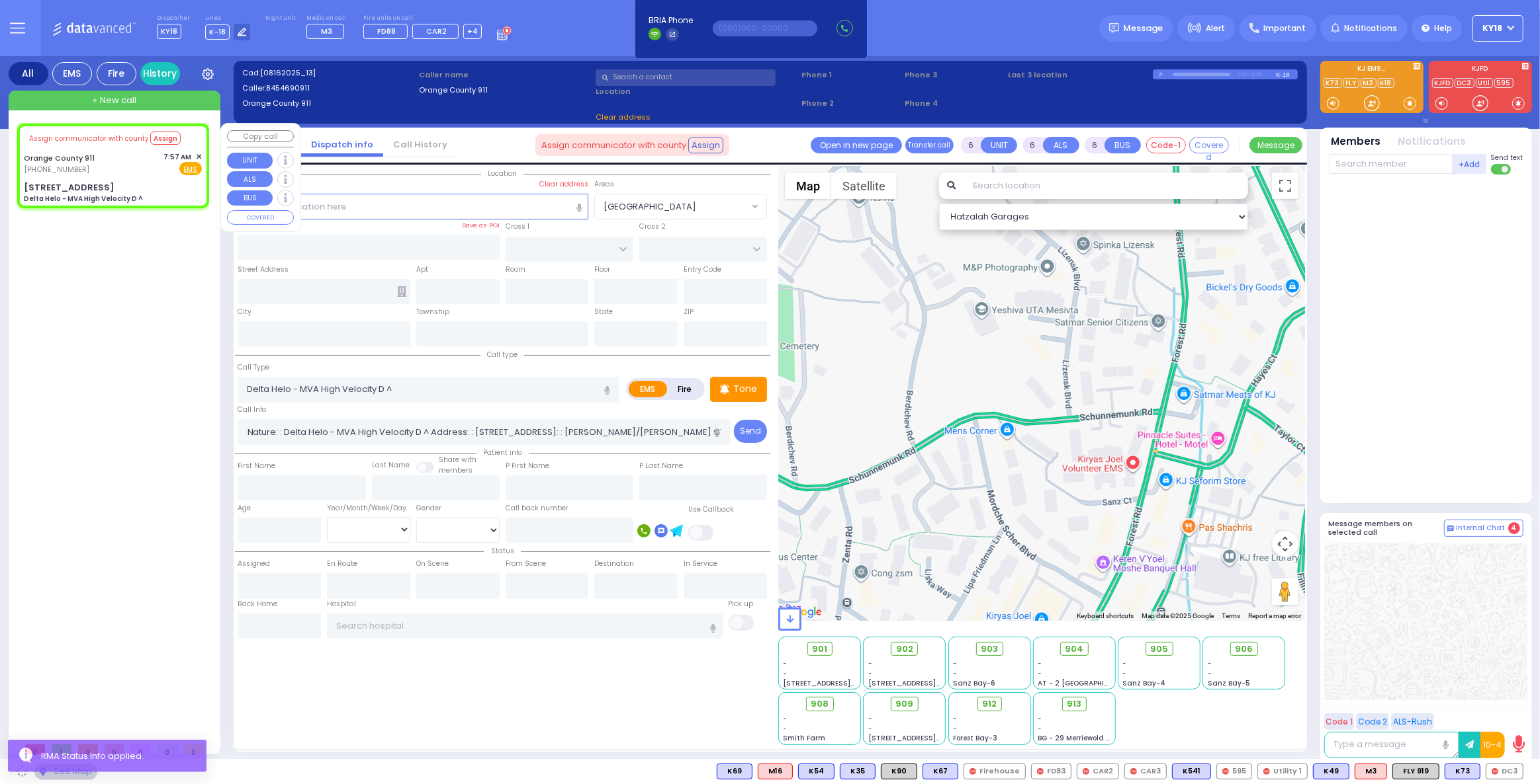
type input "[STREET_ADDRESS]"
type input "Monroe"
type input "[US_STATE]"
type input "10950"
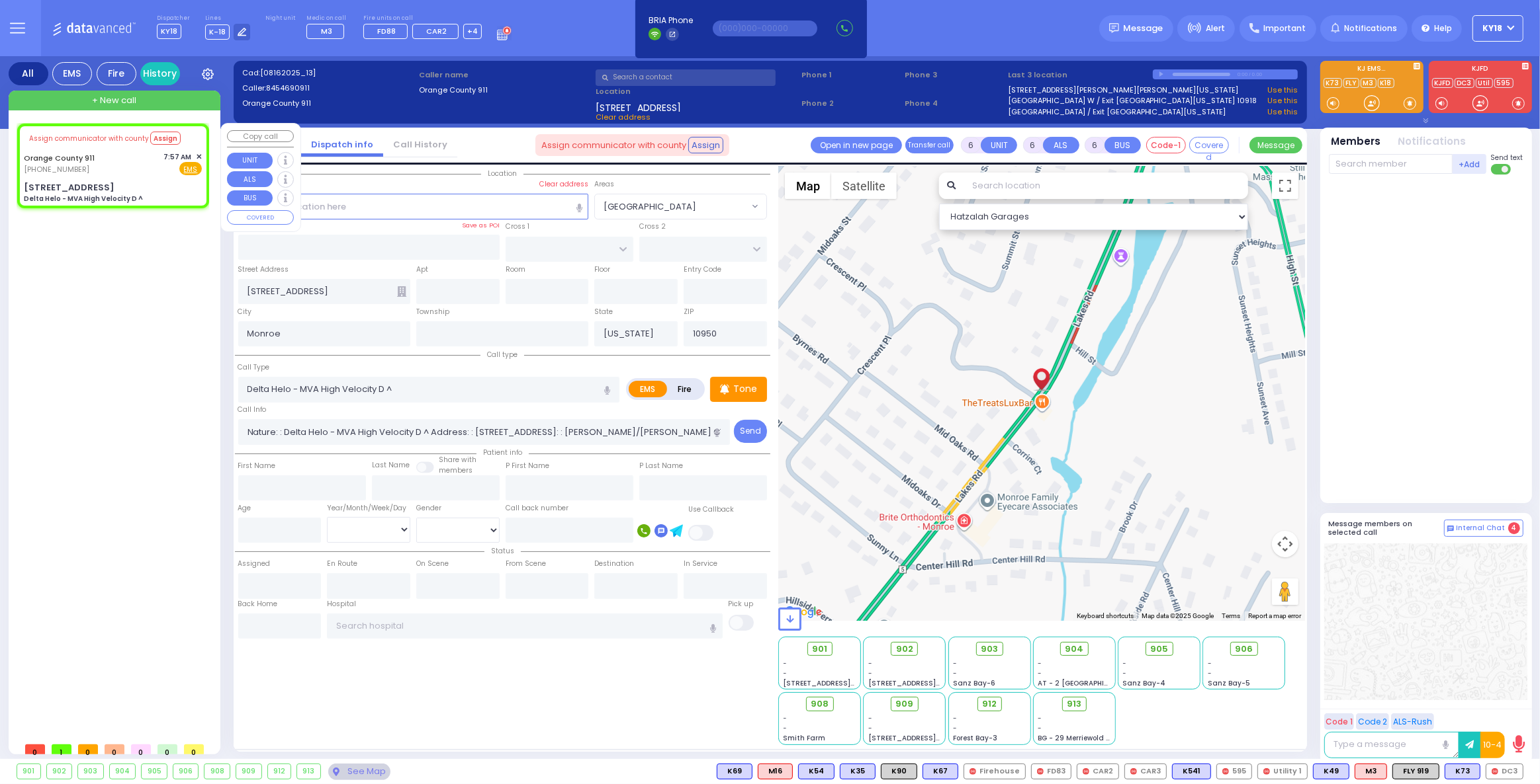
click at [199, 154] on span "✕" at bounding box center [199, 157] width 6 height 11
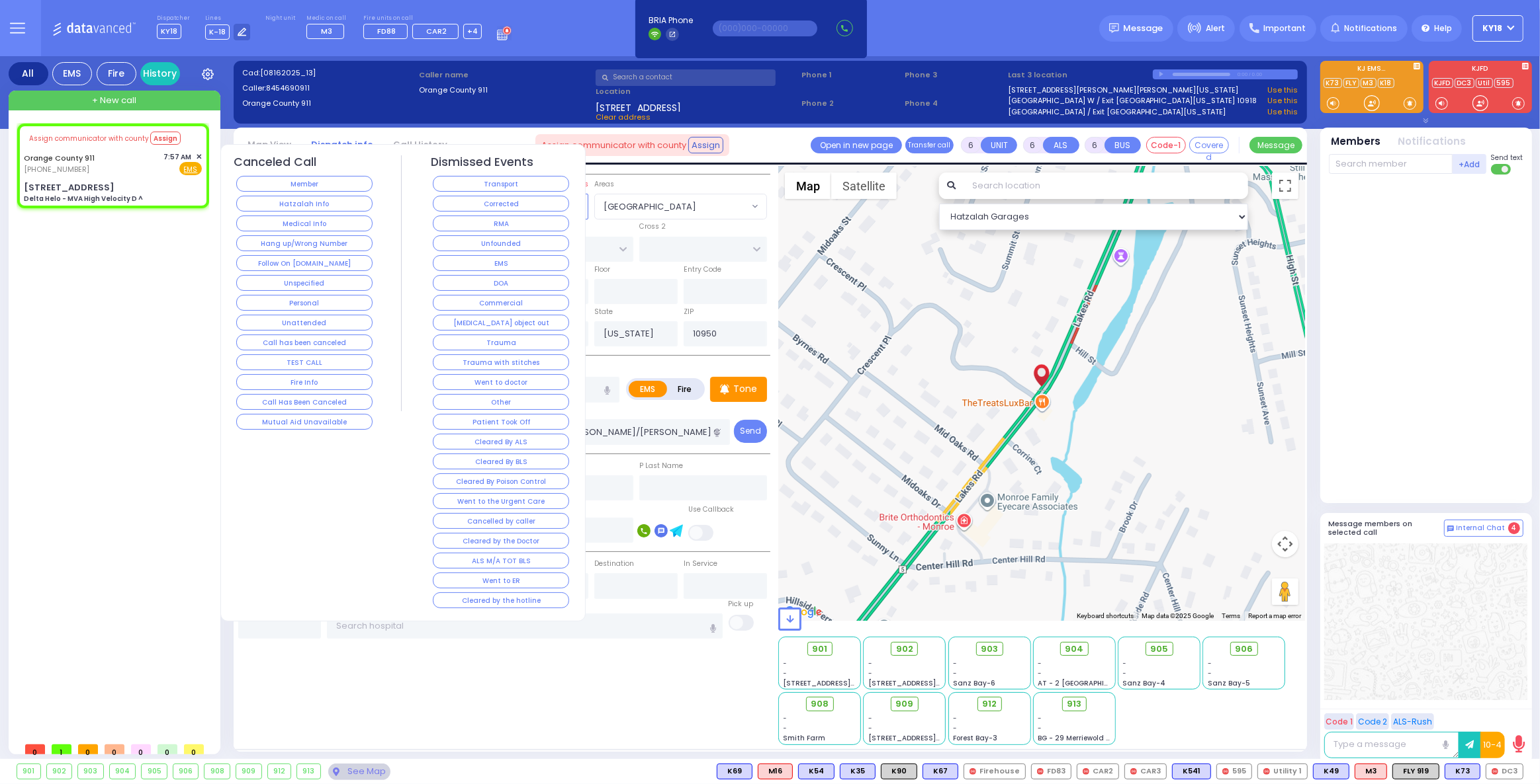
click at [529, 200] on button "Corrected" at bounding box center [501, 204] width 136 height 16
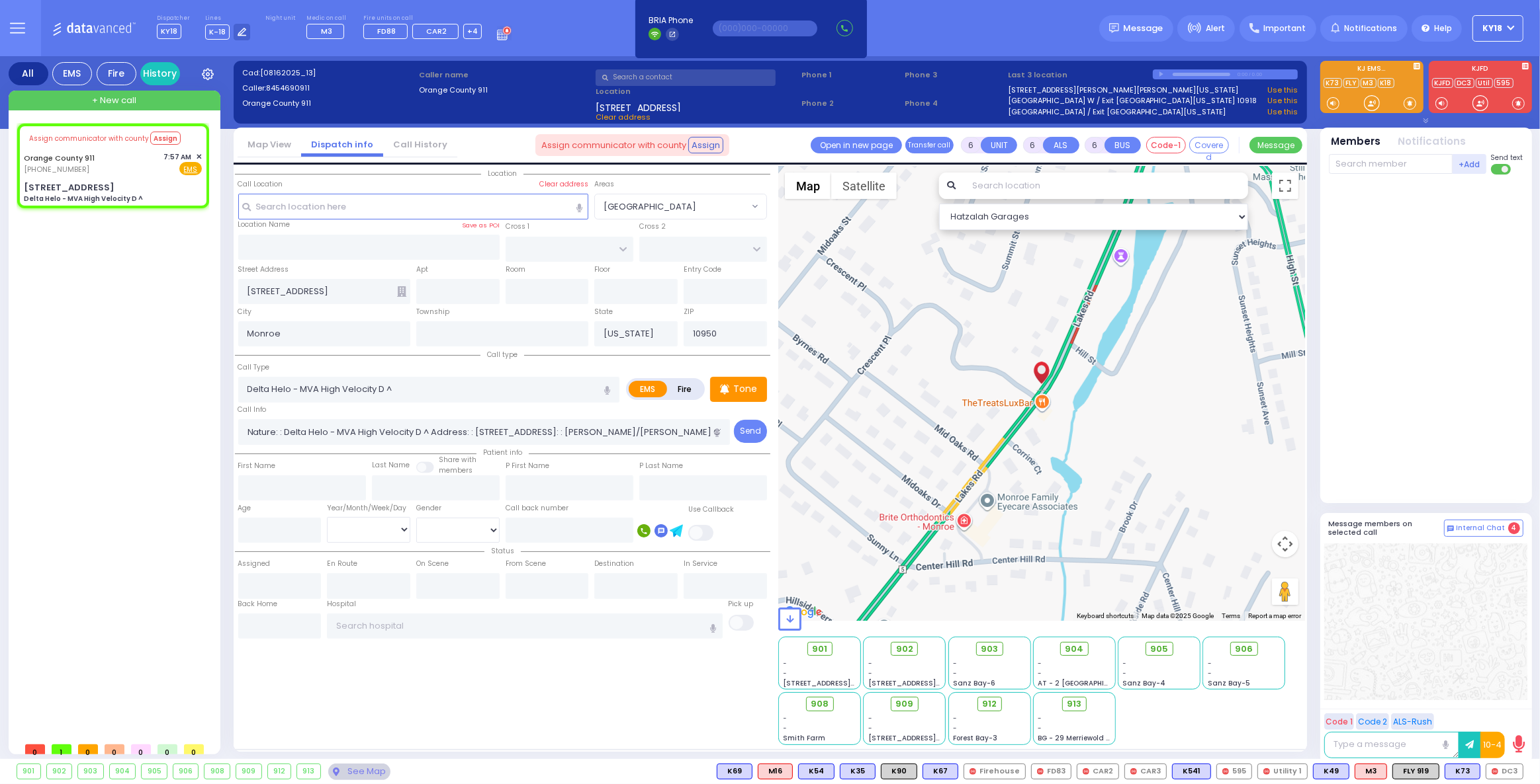
select select
radio input "true"
select select
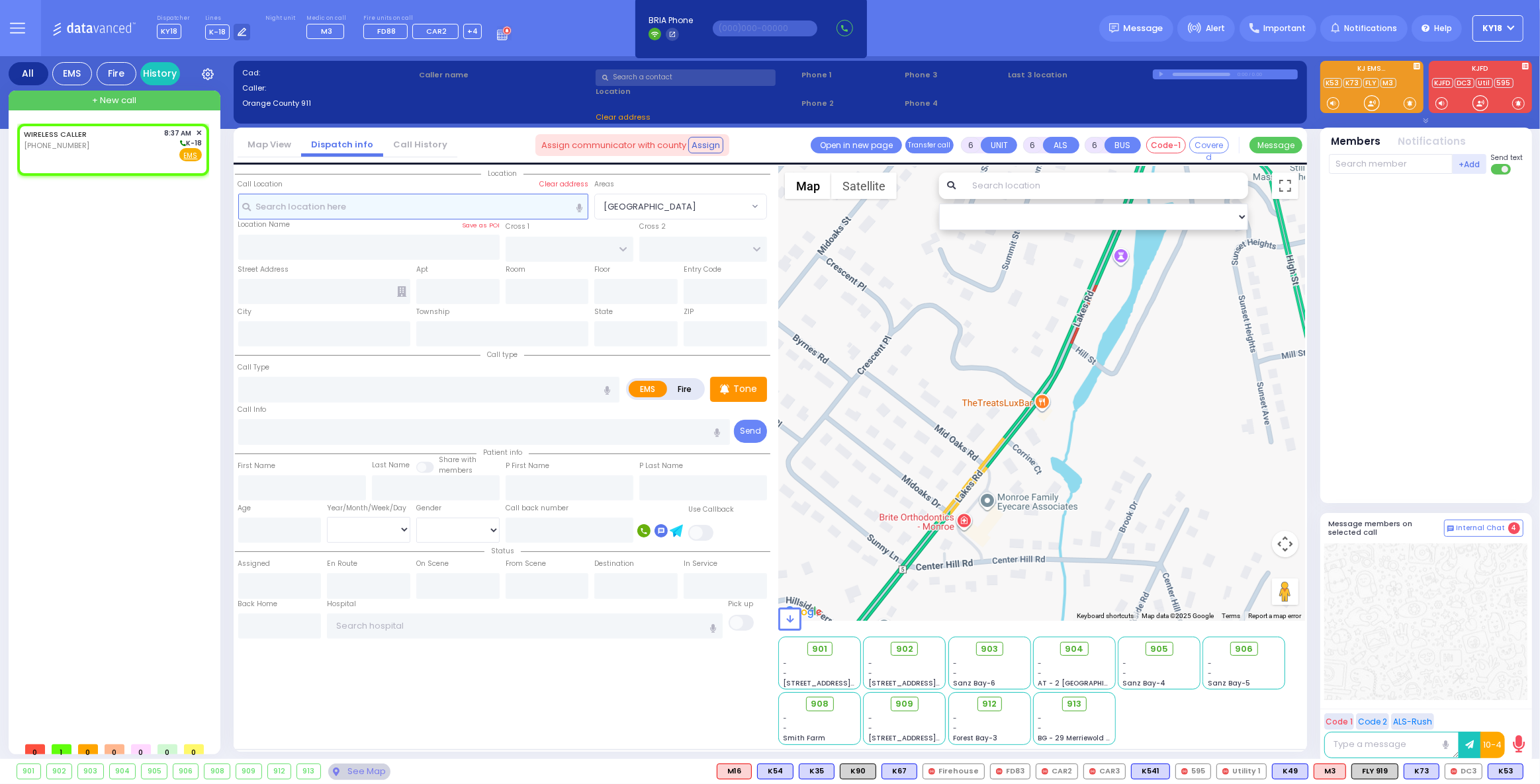
type input "2"
type input "1"
select select
radio input "true"
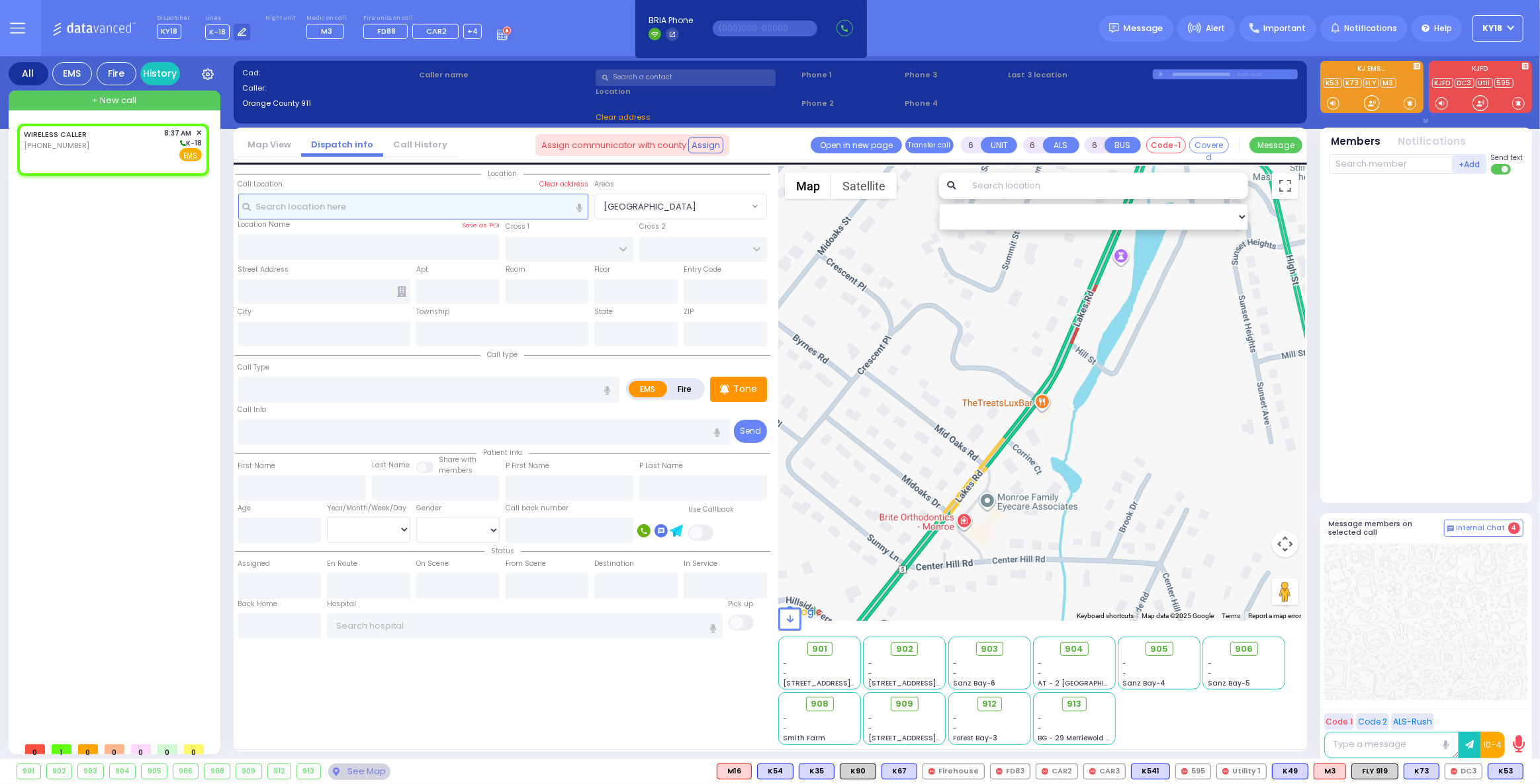
select select
type input "08:37"
select select "Hatzalah Garages"
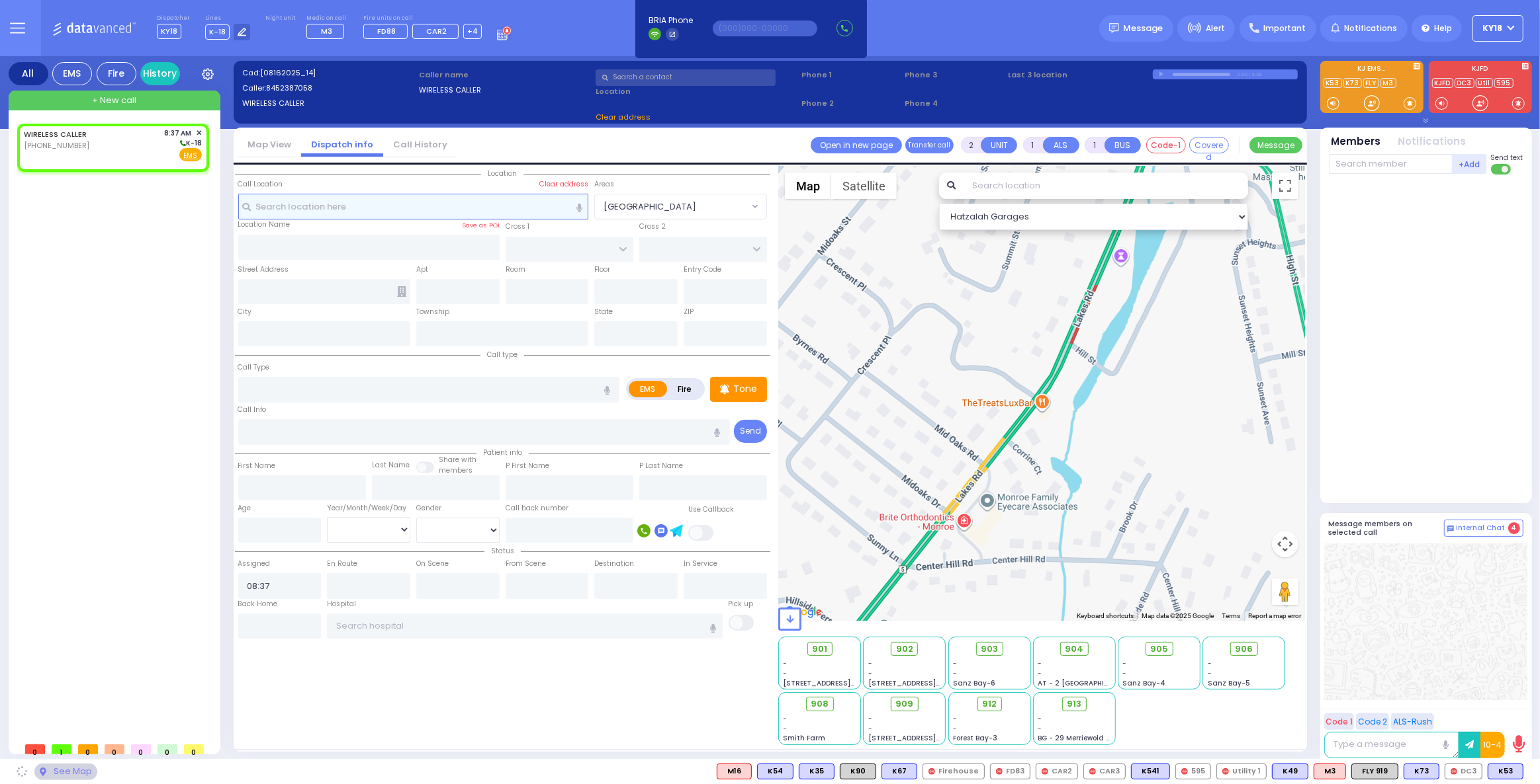
select select
radio input "true"
select select
select select "Hatzalah Garages"
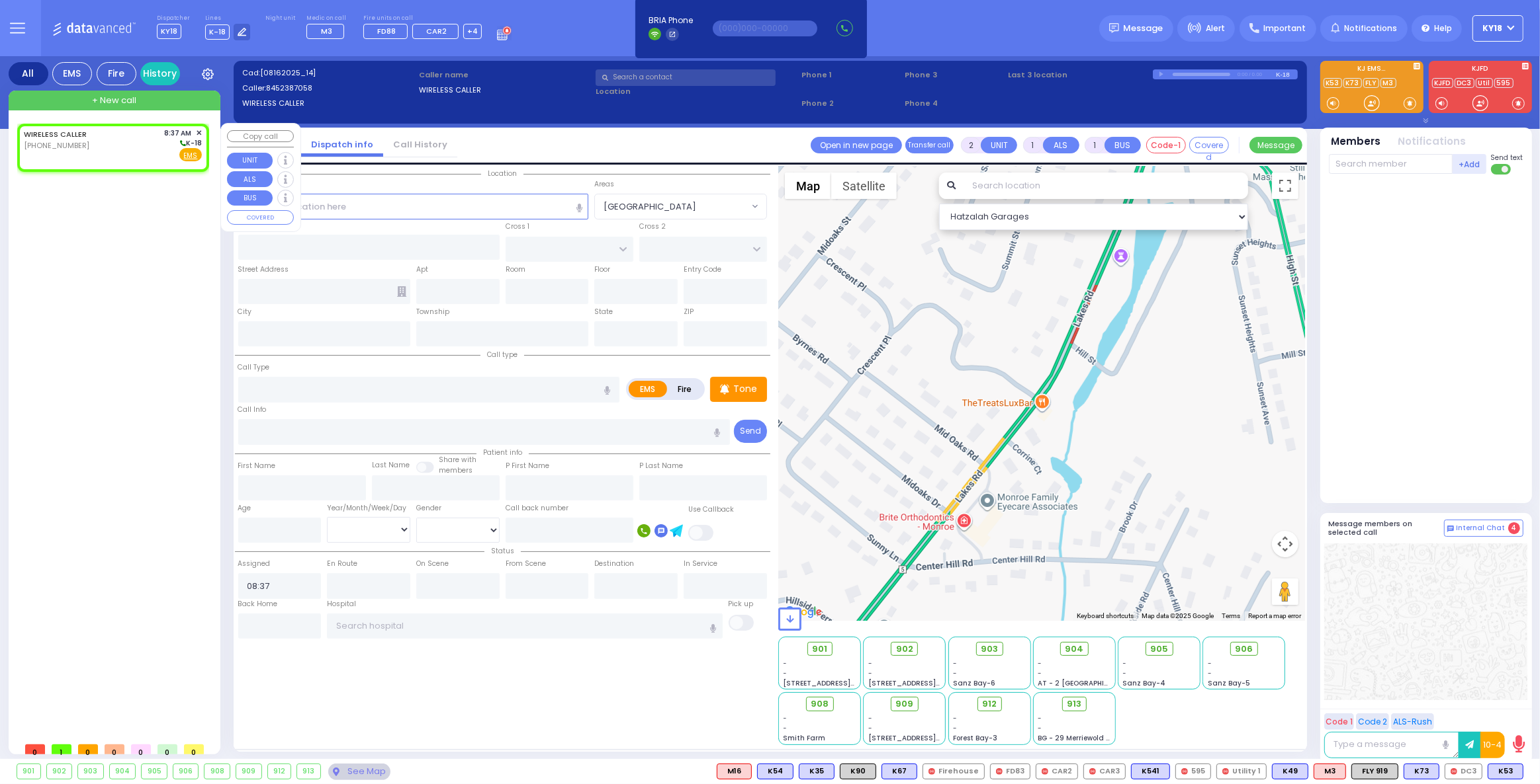
click at [90, 158] on div "WIRELESS CALLER [PHONE_NUMBER] 8:37 AM ✕ K-18" at bounding box center [112, 145] width 178 height 34
select select
radio input "true"
select select
select select "Hatzalah Garages"
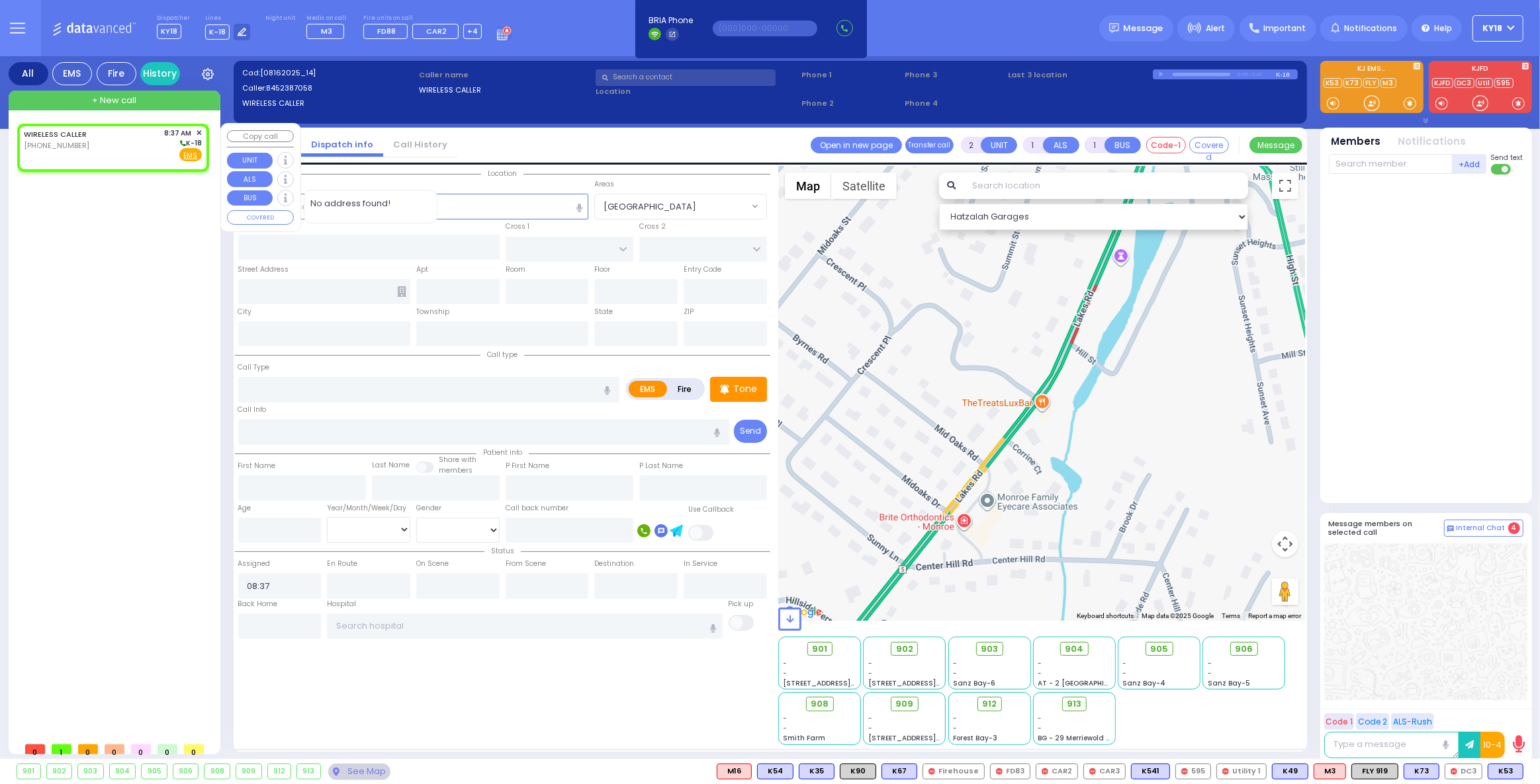
click at [379, 206] on span "No address found!" at bounding box center [371, 203] width 120 height 13
click at [469, 213] on input "text" at bounding box center [414, 207] width 351 height 26
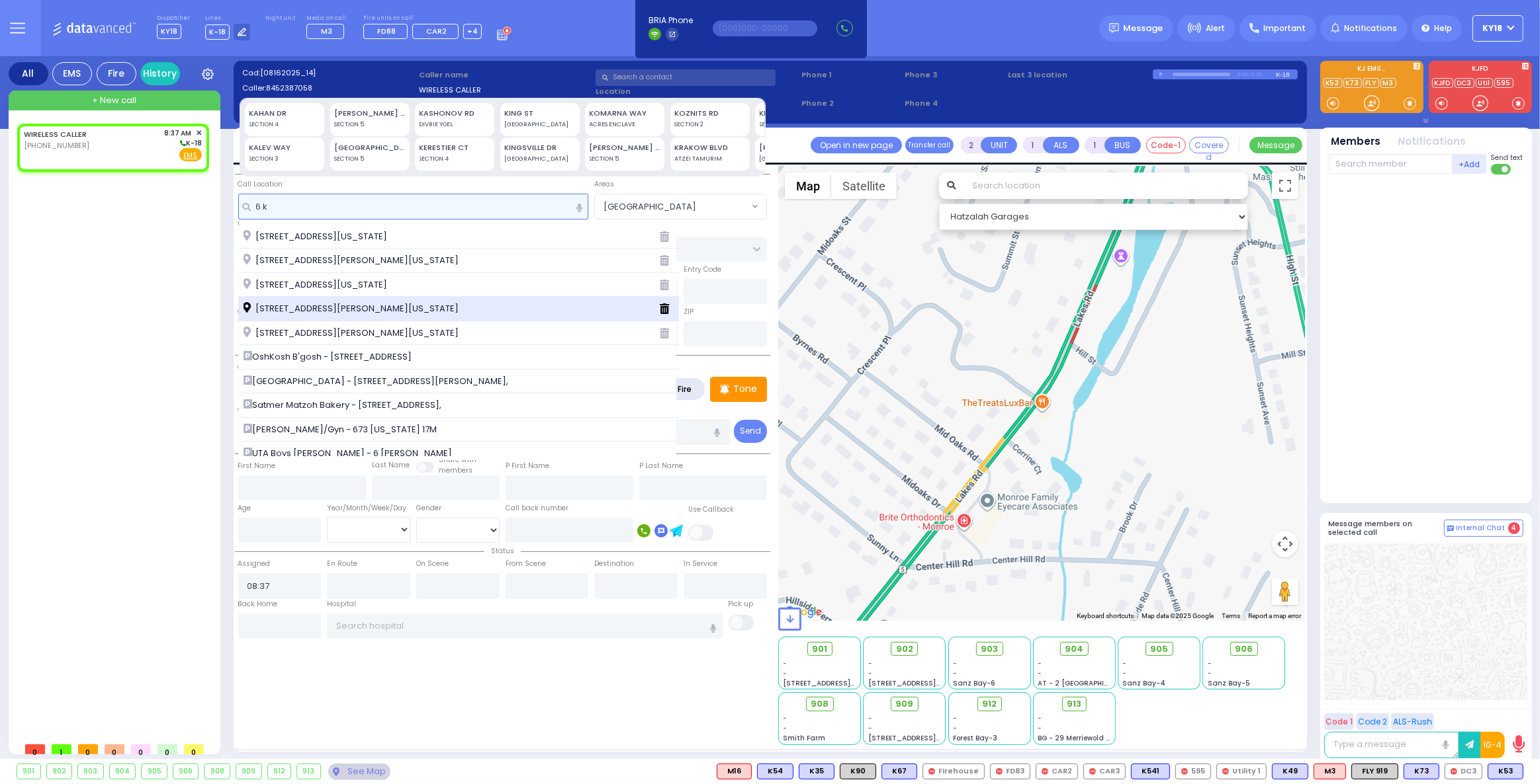
type input "6 k"
click at [317, 309] on span "[STREET_ADDRESS][PERSON_NAME][US_STATE]" at bounding box center [353, 308] width 220 height 13
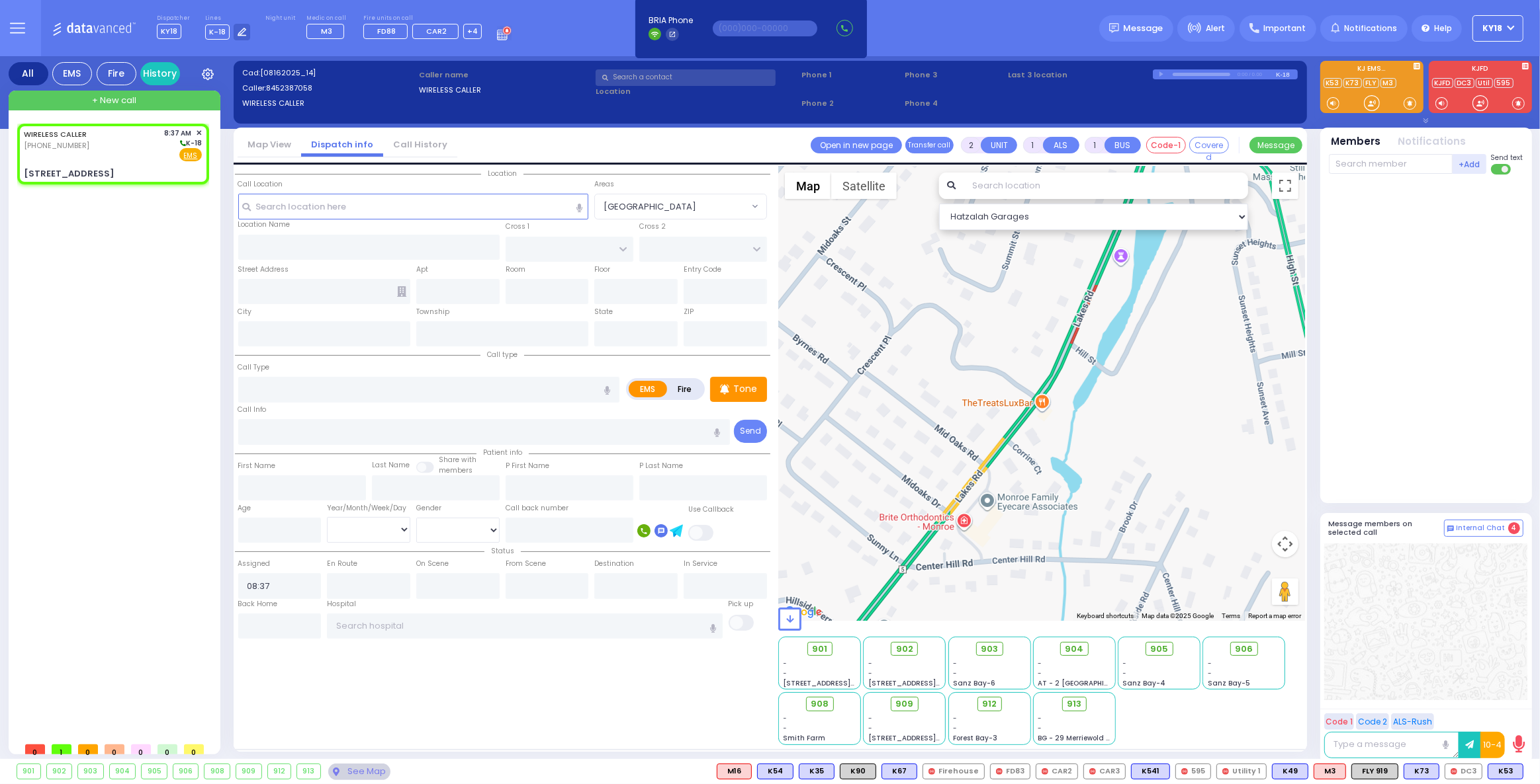
select select
radio input "true"
select select
type input "[PERSON_NAME] BLVD"
type input "KAHAN DR"
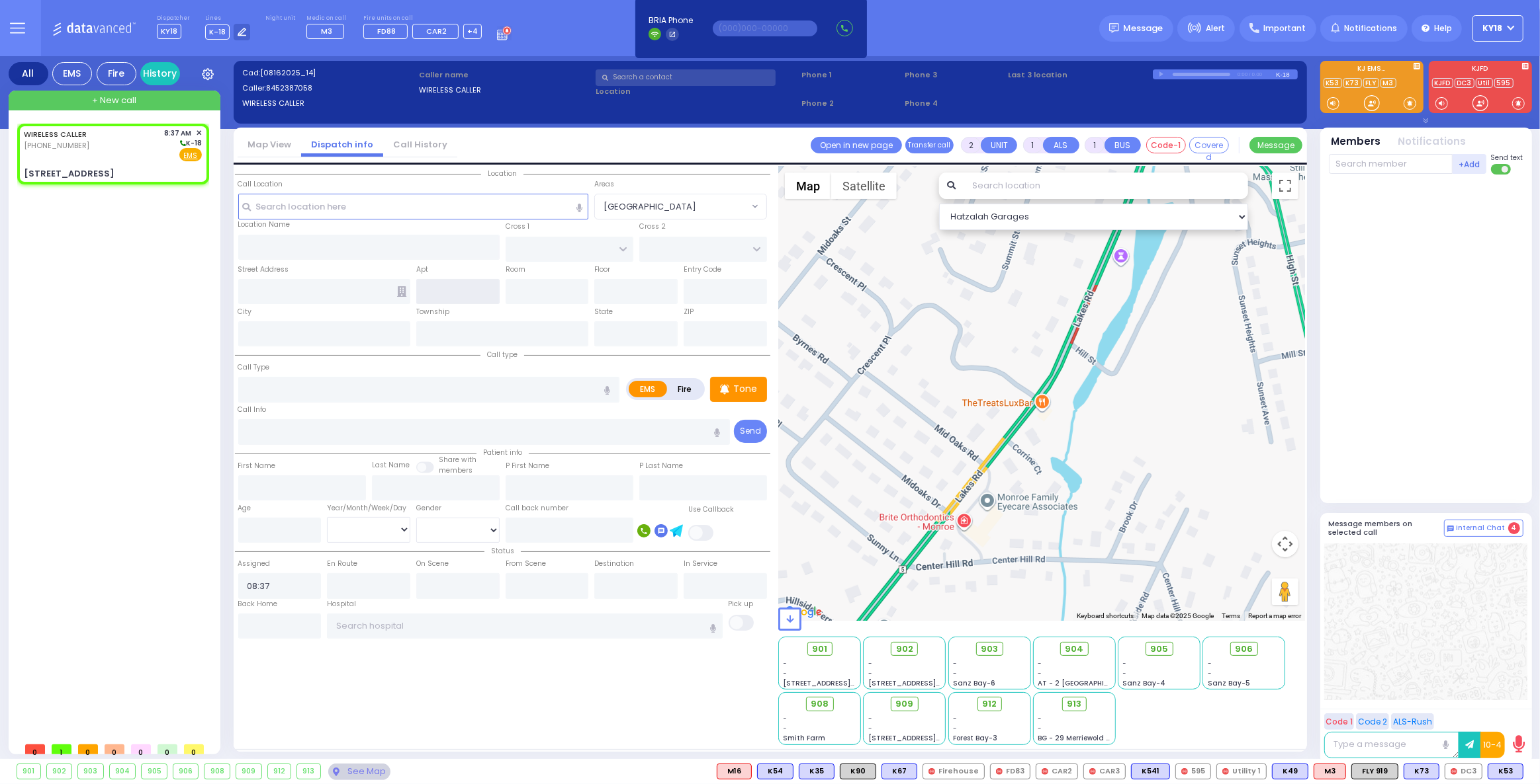
type input "[STREET_ADDRESS]"
type input "[PERSON_NAME]"
type input "[US_STATE]"
type input "10950"
select select "Hatzalah Garages"
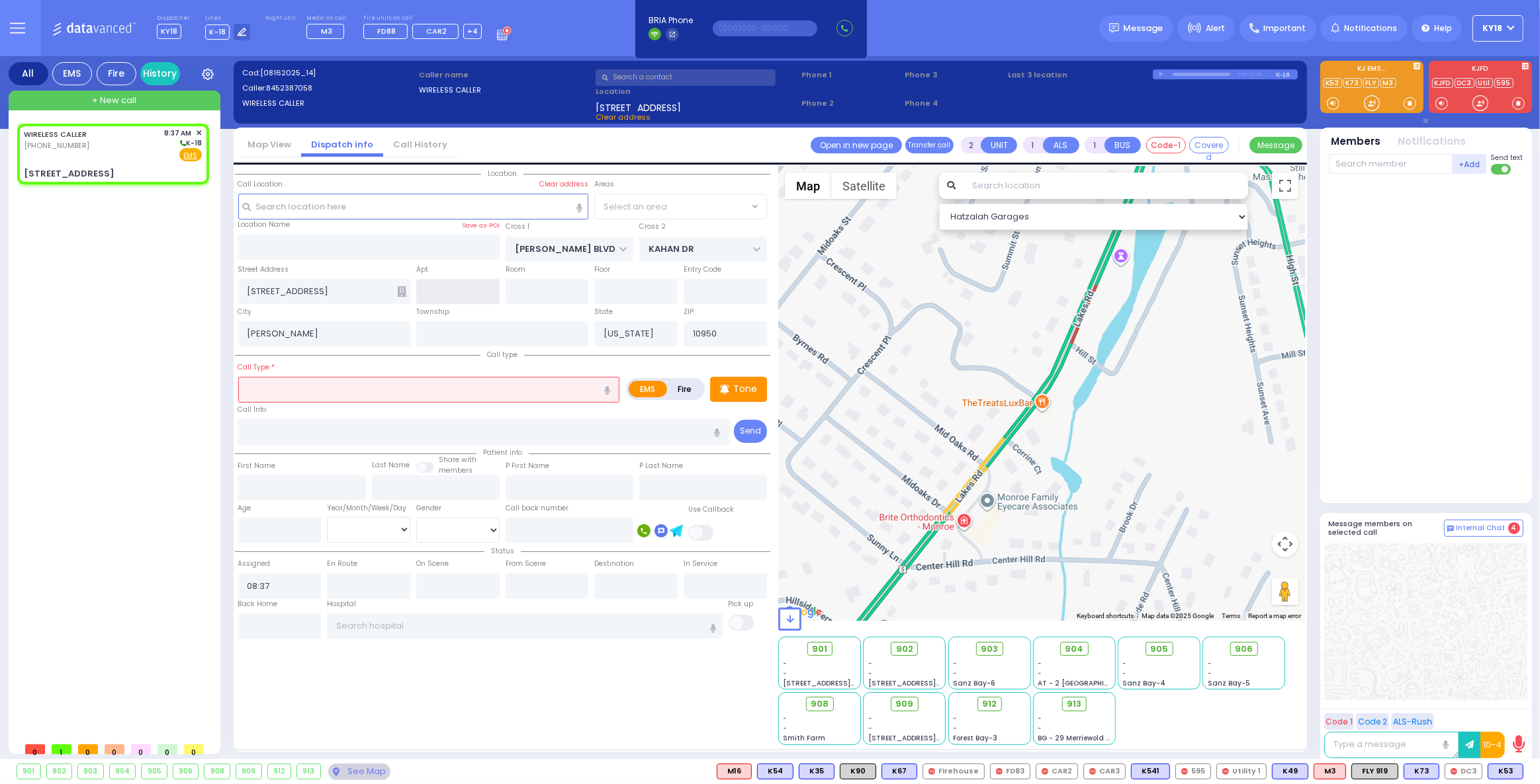
select select "SECTION 4"
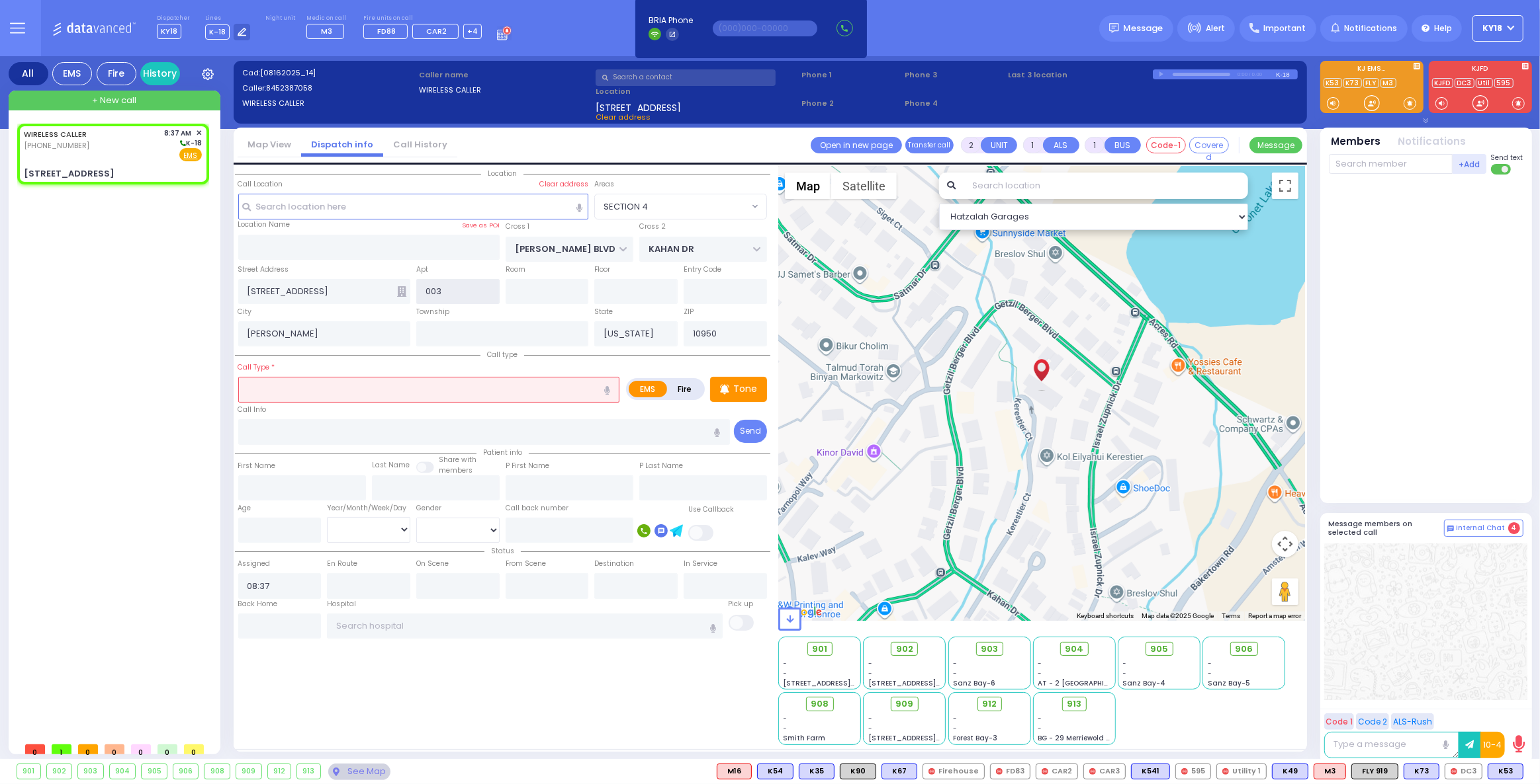
type input "003"
click at [401, 293] on icon at bounding box center [401, 292] width 9 height 11
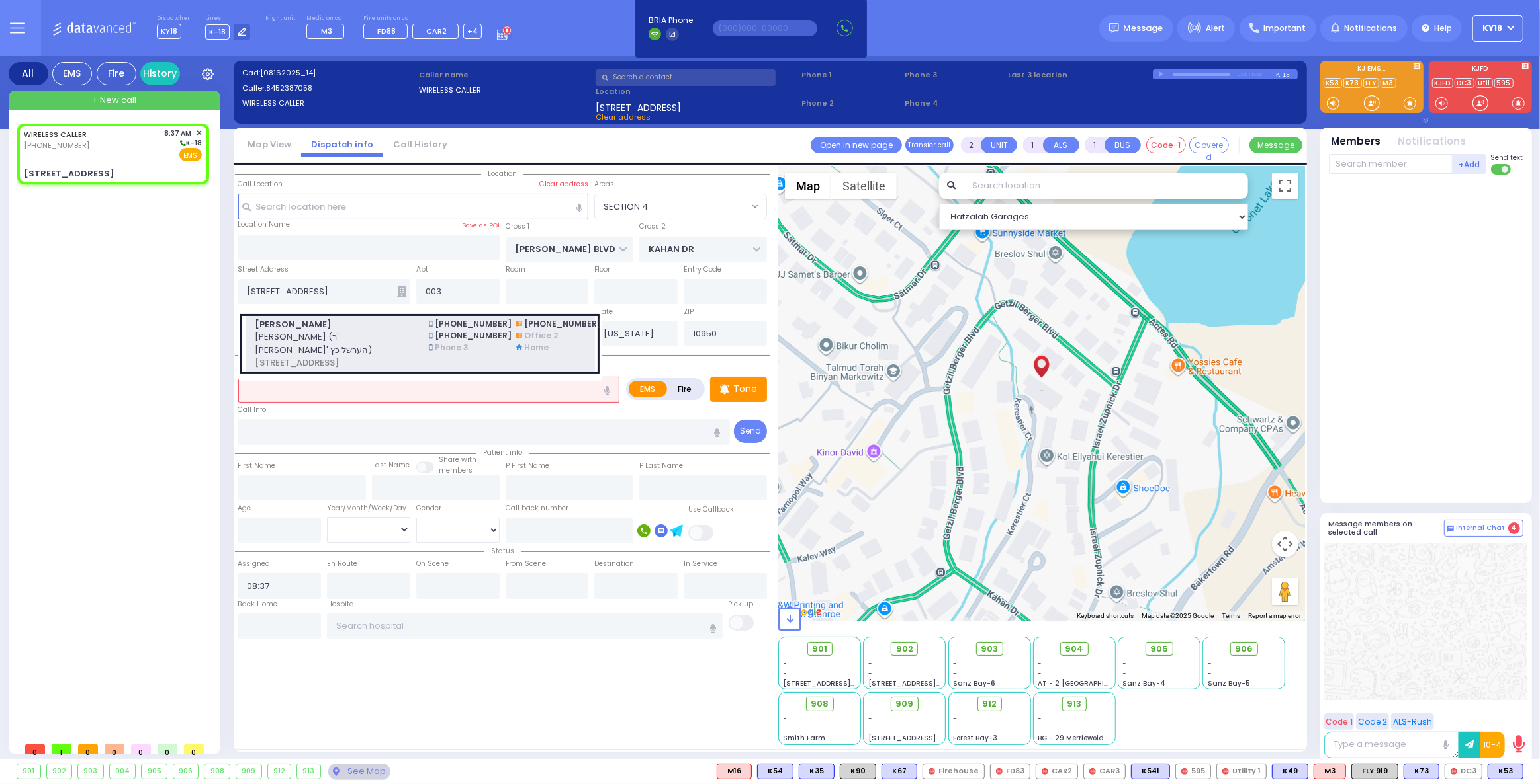
select select
radio input "true"
select select
select select "SECTION 4"
select select "Hatzalah Garages"
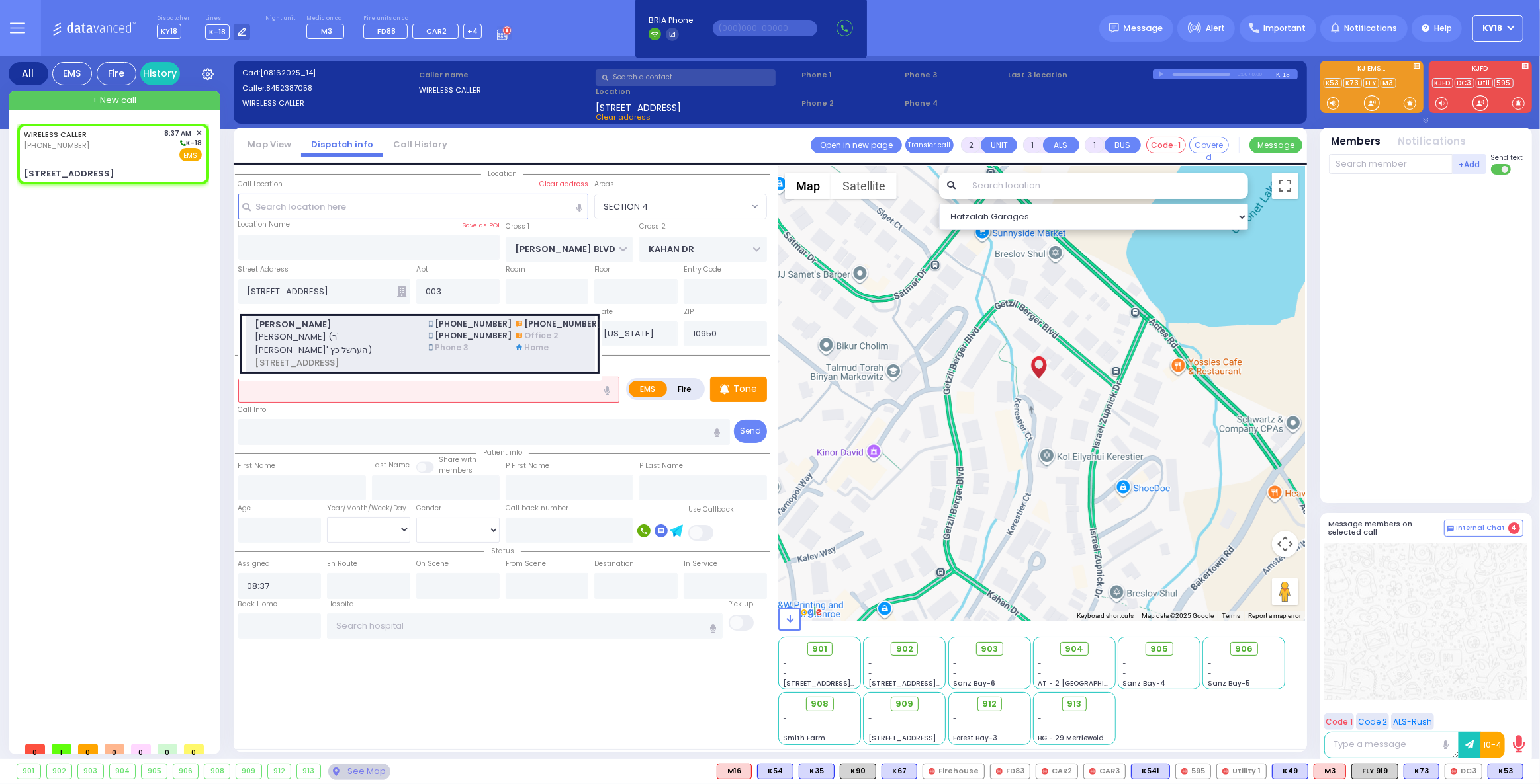
click at [381, 334] on span "[PERSON_NAME] (ר' [PERSON_NAME]' הערשל כץ)" at bounding box center [334, 344] width 158 height 26
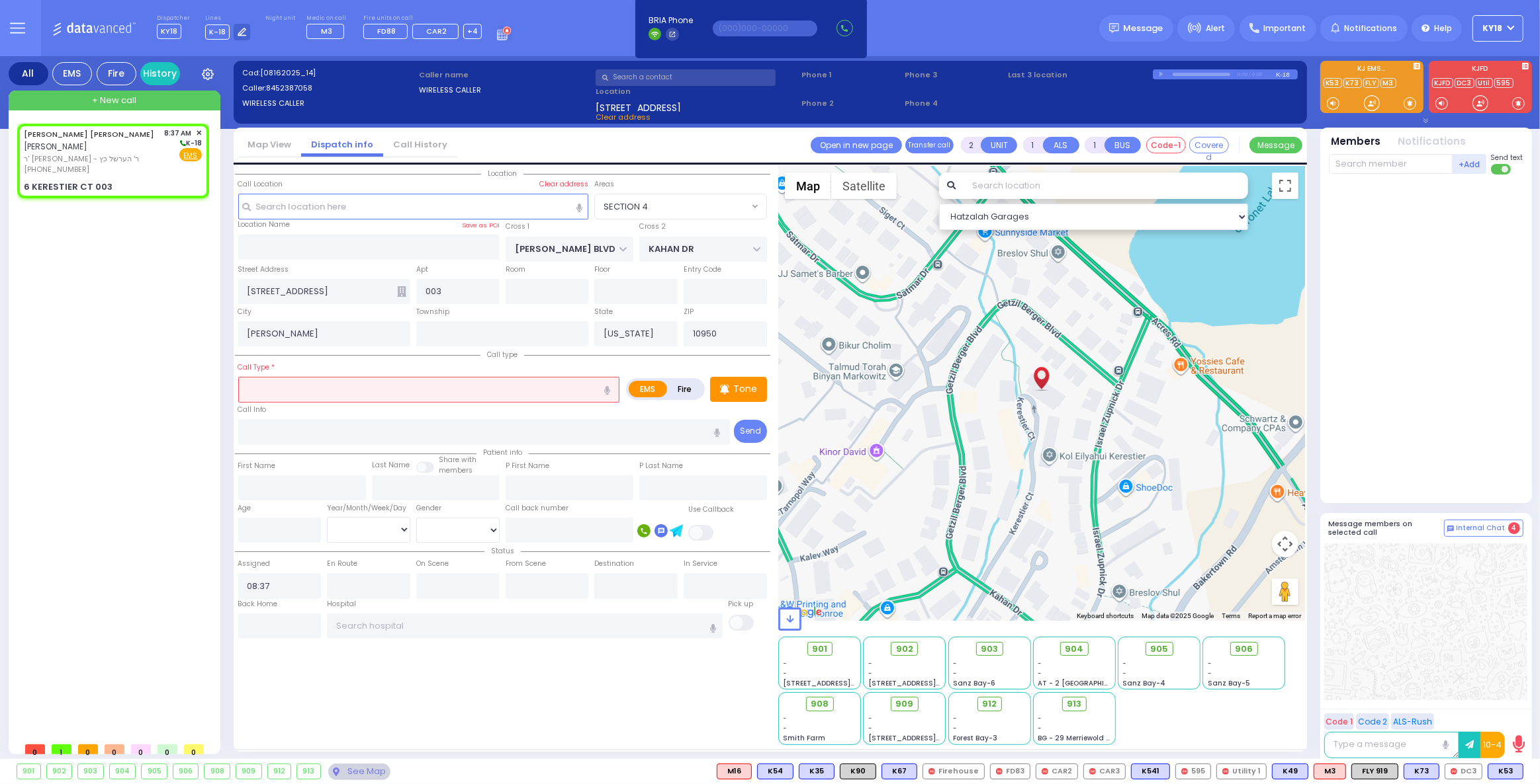
select select
radio input "true"
type input "[PERSON_NAME] ELIMYLECH"
type input "[PERSON_NAME]"
select select
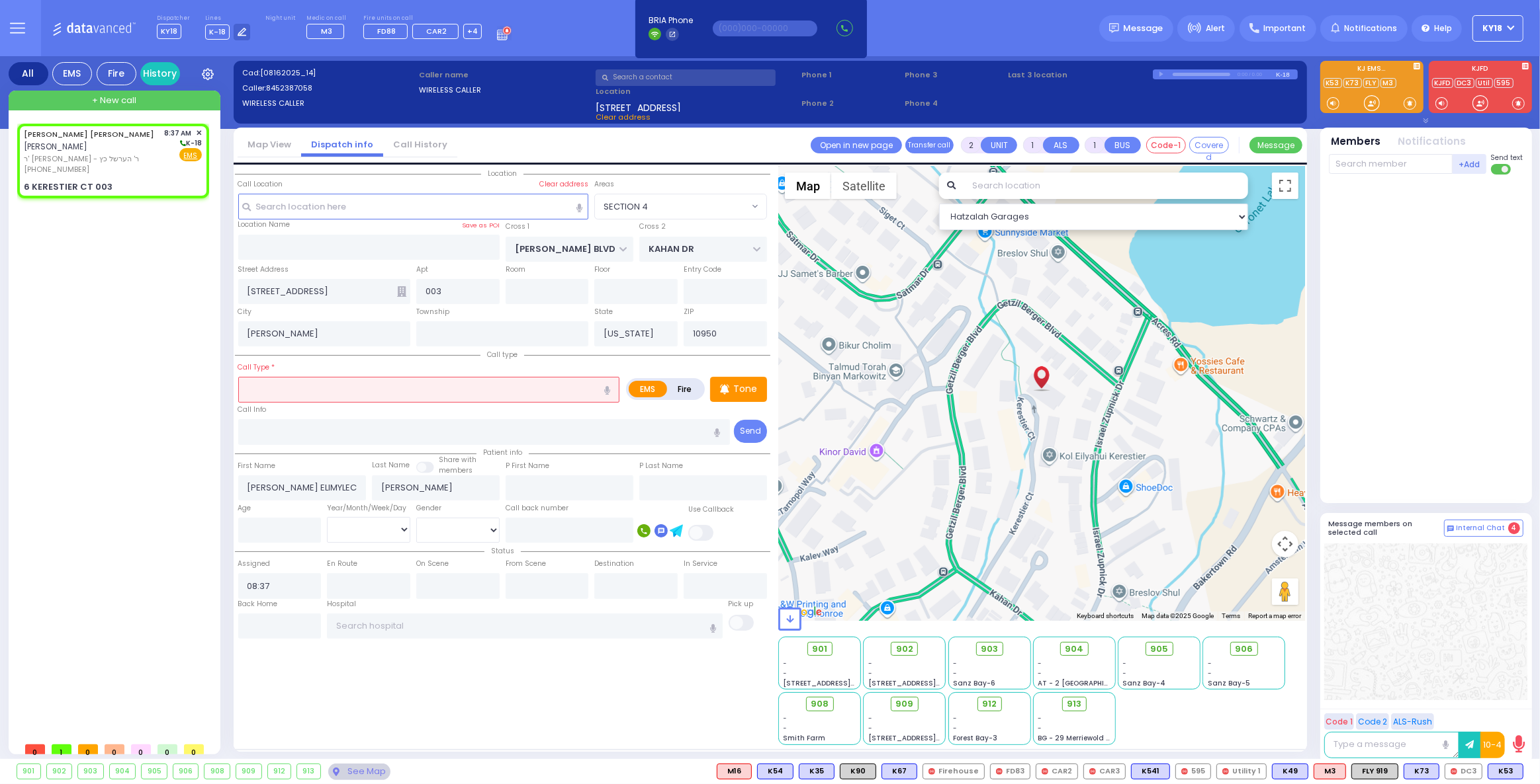
type input "6 KERESTIER CT"
select select "SECTION 4"
select select "Hatzalah Garages"
click at [313, 388] on input "text" at bounding box center [429, 390] width 381 height 26
click at [260, 528] on input "number" at bounding box center [280, 531] width 84 height 26
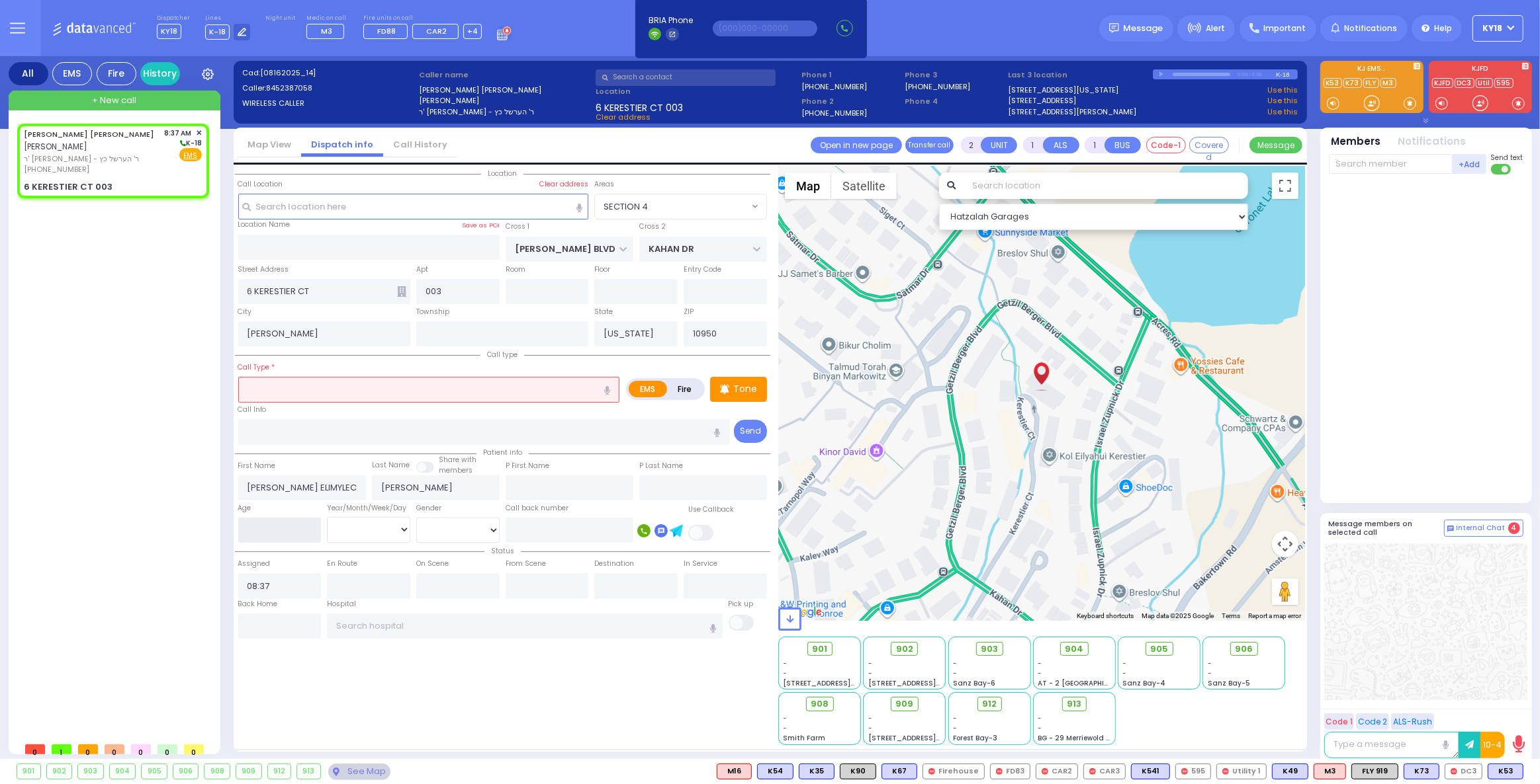
select select
radio input "true"
select select
select select "Hatzalah Garages"
select select "SECTION 4"
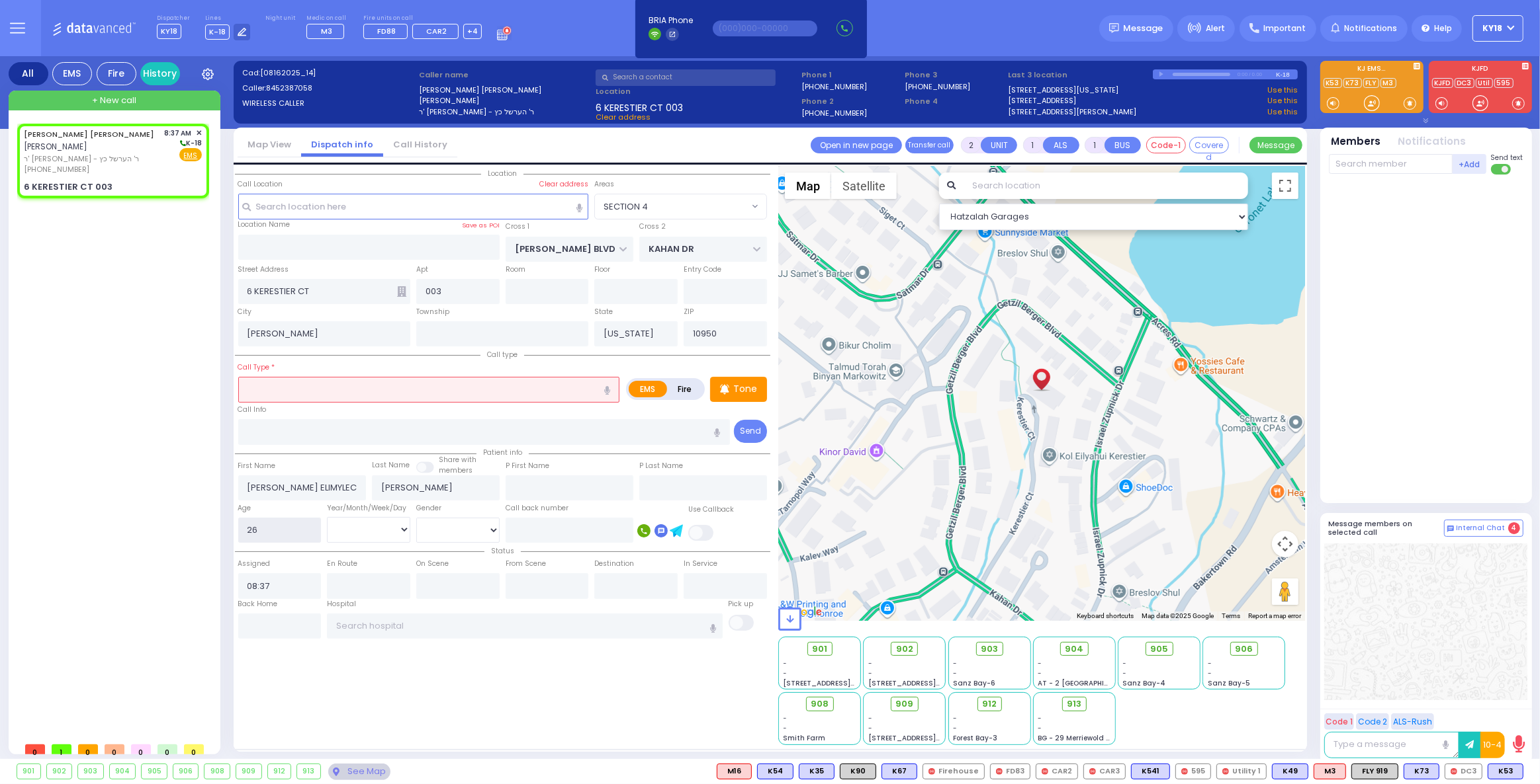
type input "26"
click at [383, 521] on select "Year Month Week Day" at bounding box center [368, 530] width 84 height 26
select select "Year"
click at [327, 517] on select "Year Month Week Day" at bounding box center [368, 530] width 84 height 26
select select
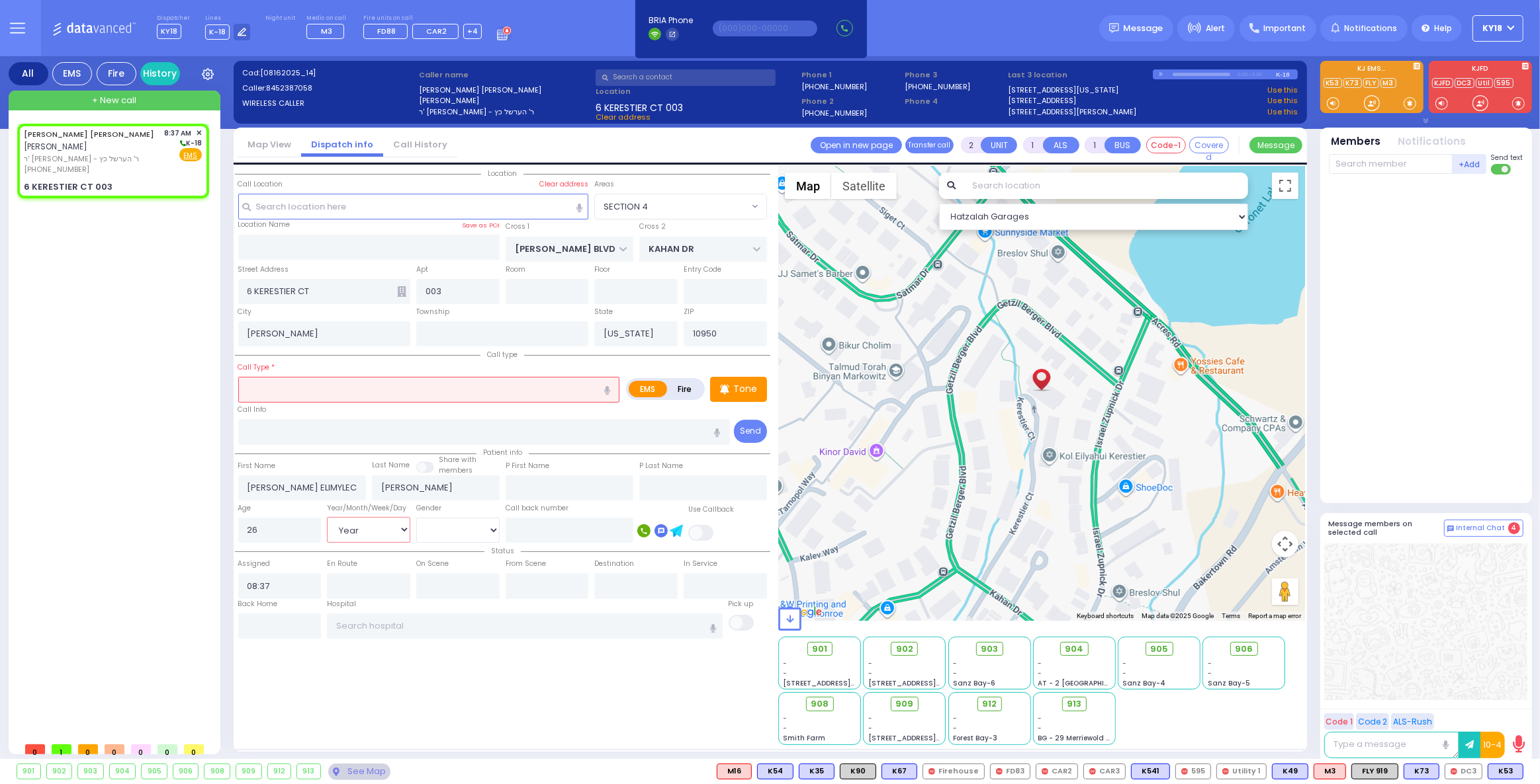
radio input "true"
select select "Year"
select select "Hatzalah Garages"
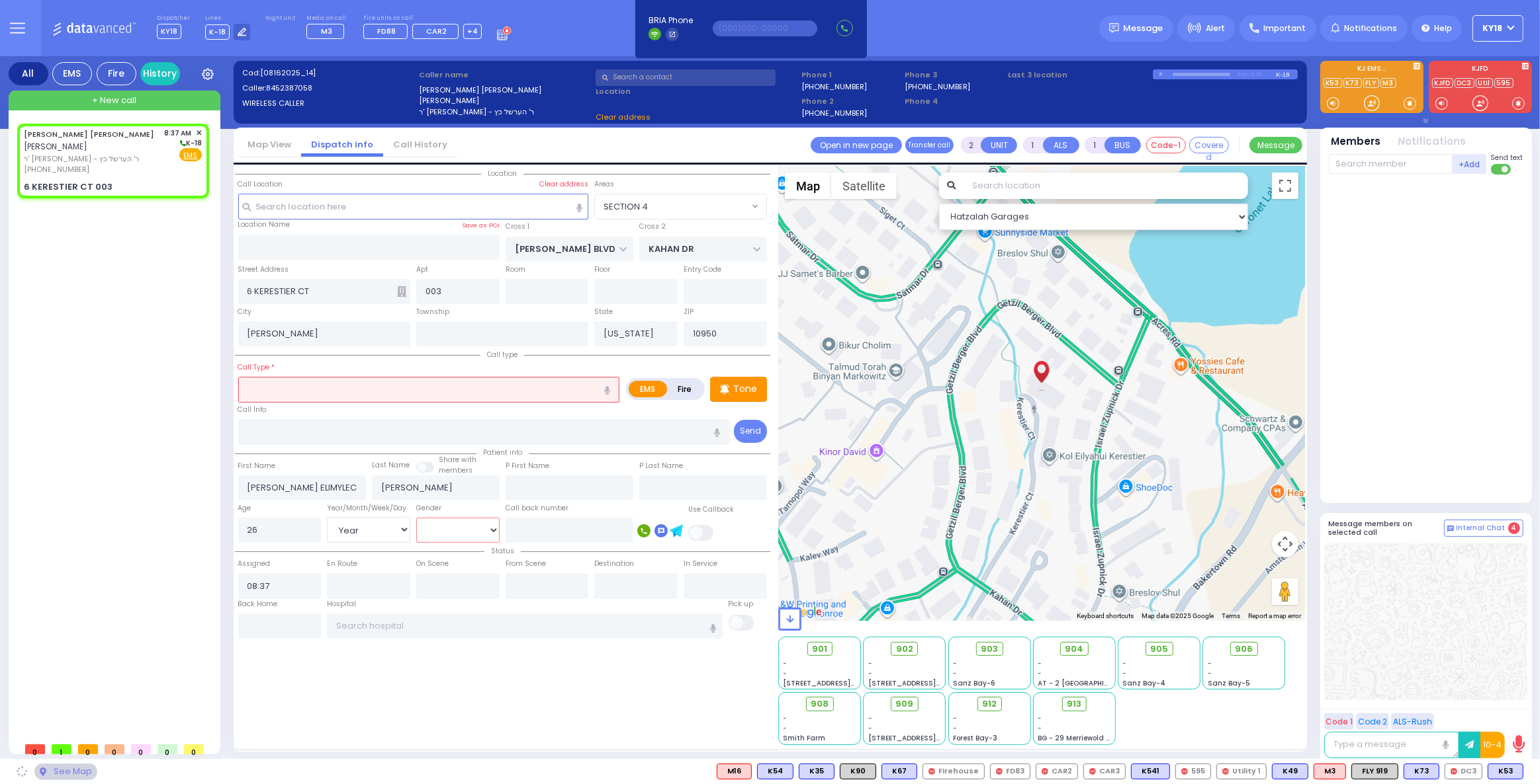
click at [453, 533] on select "[DEMOGRAPHIC_DATA] [DEMOGRAPHIC_DATA]" at bounding box center [457, 531] width 84 height 26
select select
radio input "true"
select select "Year"
select select "SECTION 4"
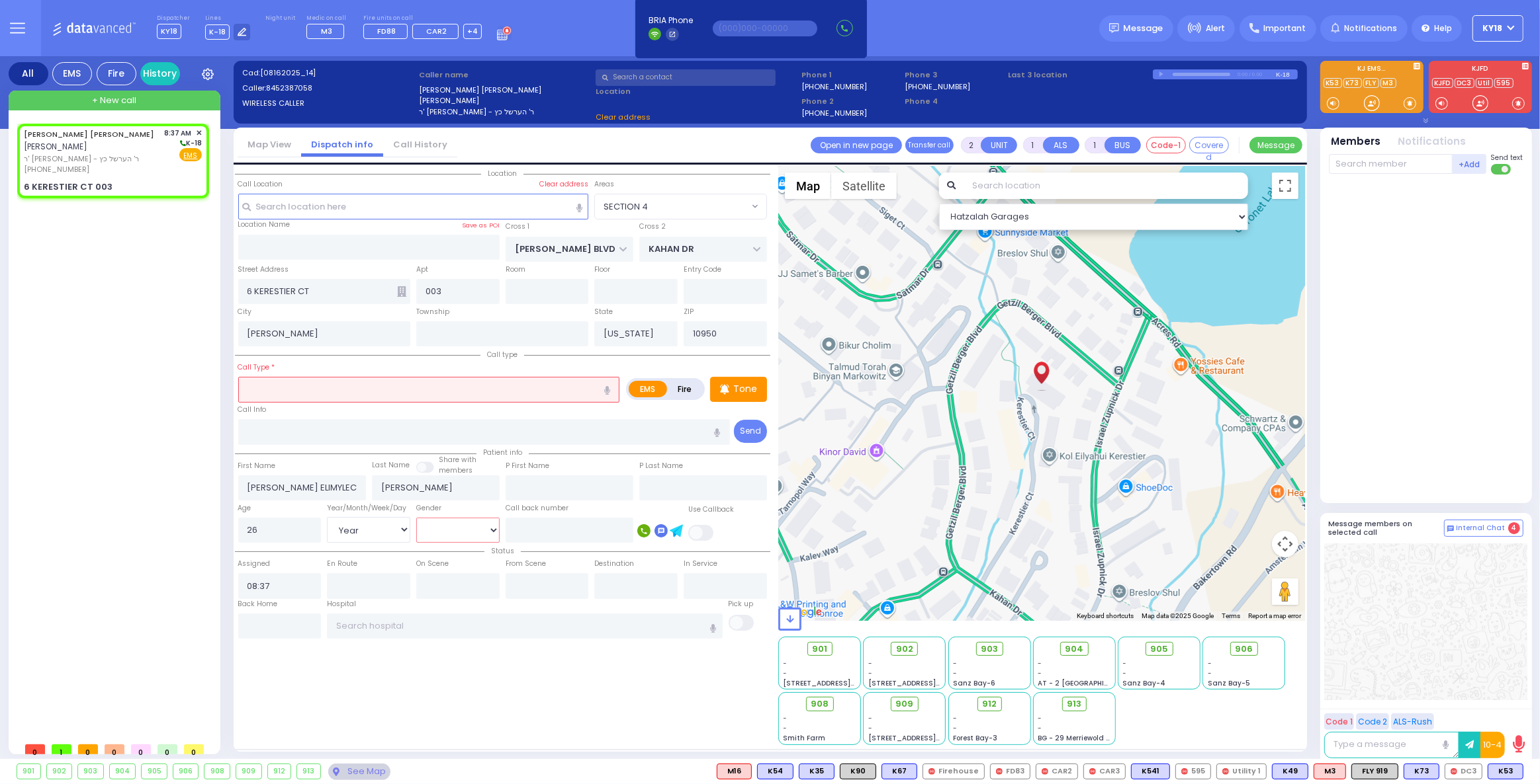
select select "Hatzalah Garages"
select select "[DEMOGRAPHIC_DATA]"
click at [416, 518] on select "[DEMOGRAPHIC_DATA] [DEMOGRAPHIC_DATA]" at bounding box center [457, 531] width 84 height 26
select select
radio input "true"
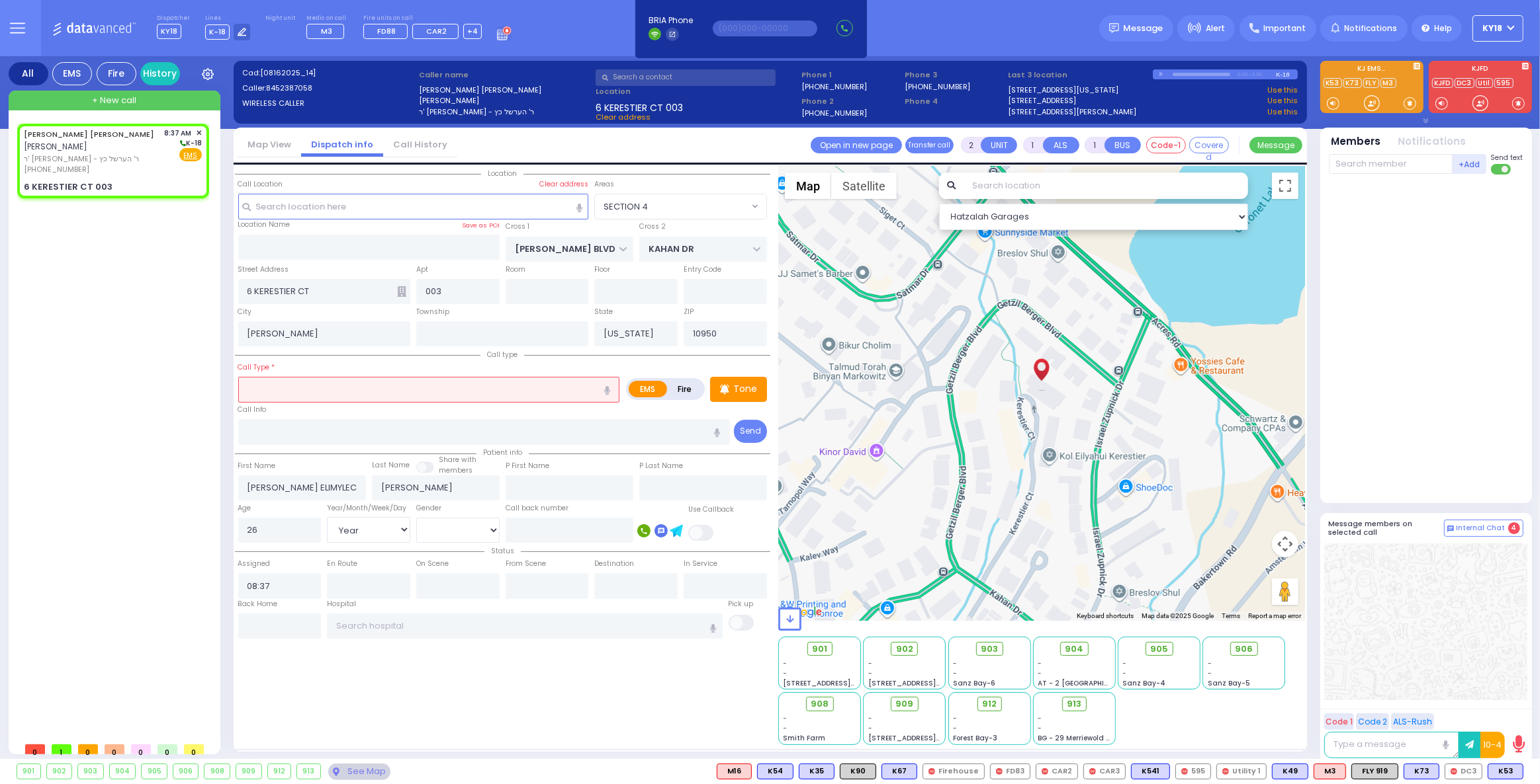
click at [283, 381] on input "text" at bounding box center [429, 390] width 381 height 26
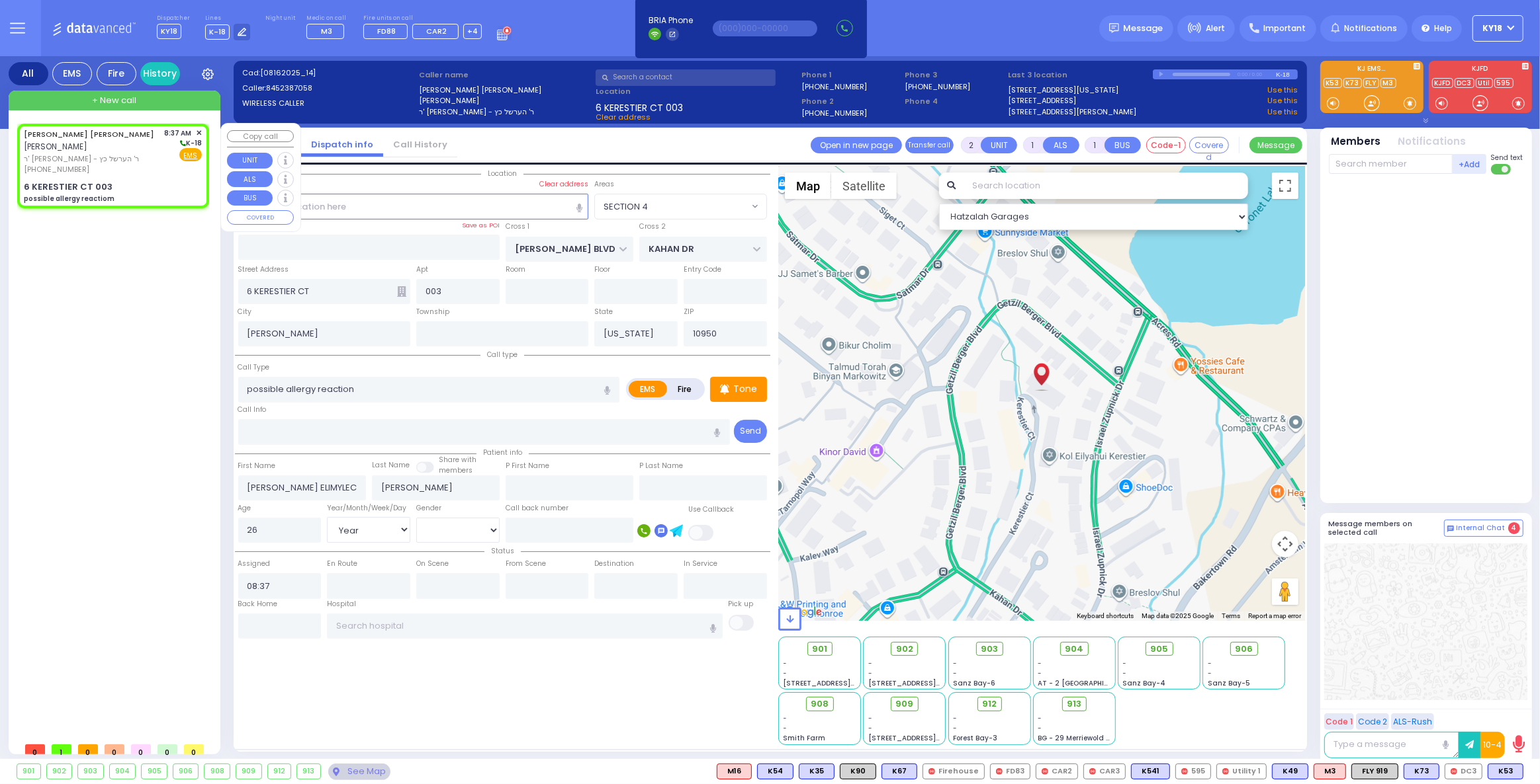
click at [127, 160] on span "ר' [PERSON_NAME] - ר' הערשל כץ" at bounding box center [92, 159] width 136 height 11
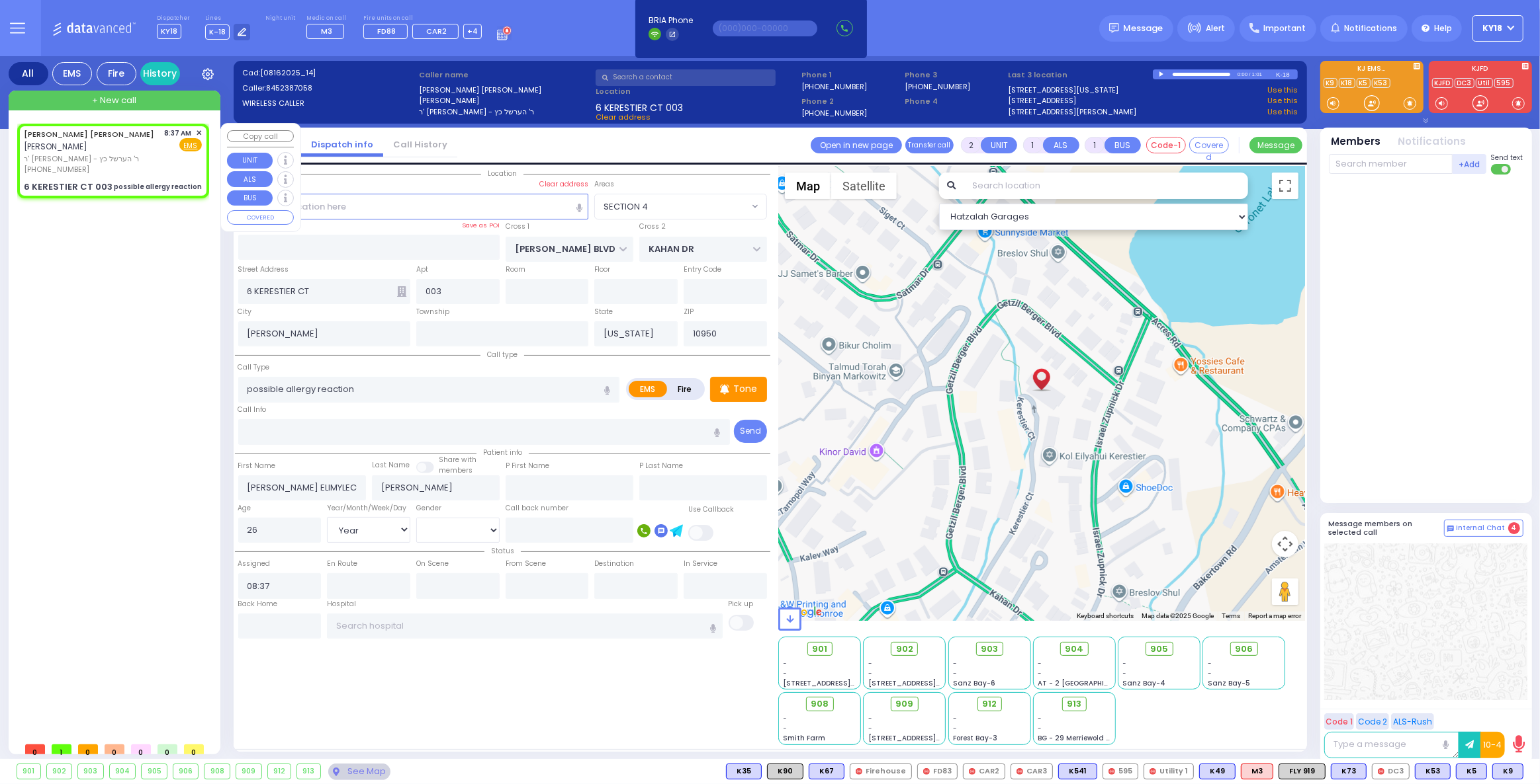
click at [132, 171] on div "[PHONE_NUMBER]" at bounding box center [92, 169] width 136 height 11
click at [1506, 770] on span "K9" at bounding box center [1507, 771] width 30 height 15
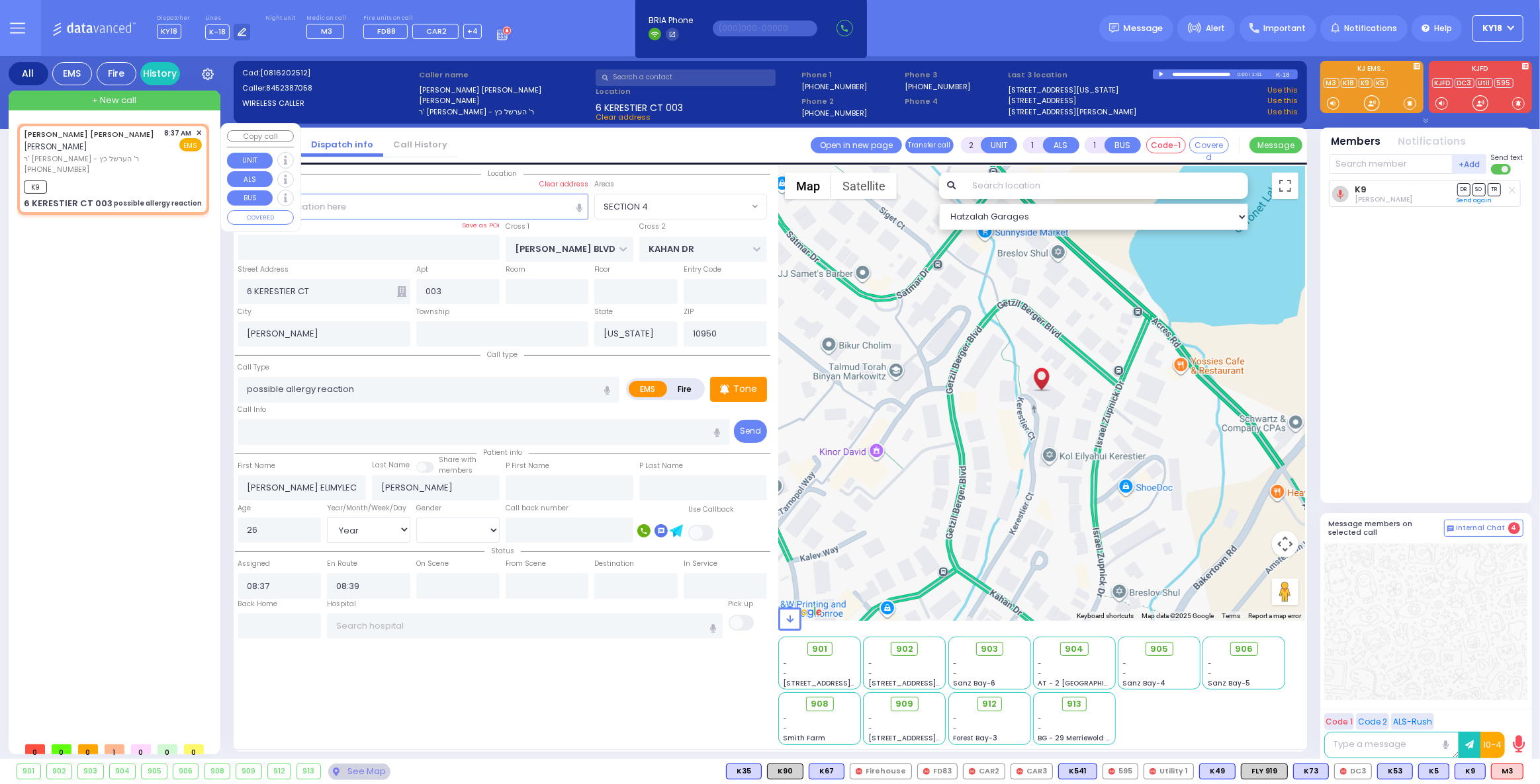
click at [117, 174] on div "[PERSON_NAME] ELIMYLECH [PERSON_NAME] [PERSON_NAME] ר' [PERSON_NAME] - ר' הערשל…" at bounding box center [112, 169] width 186 height 87
click at [1502, 778] on span "M3" at bounding box center [1507, 771] width 32 height 15
click at [802, 774] on span "K90" at bounding box center [785, 771] width 35 height 15
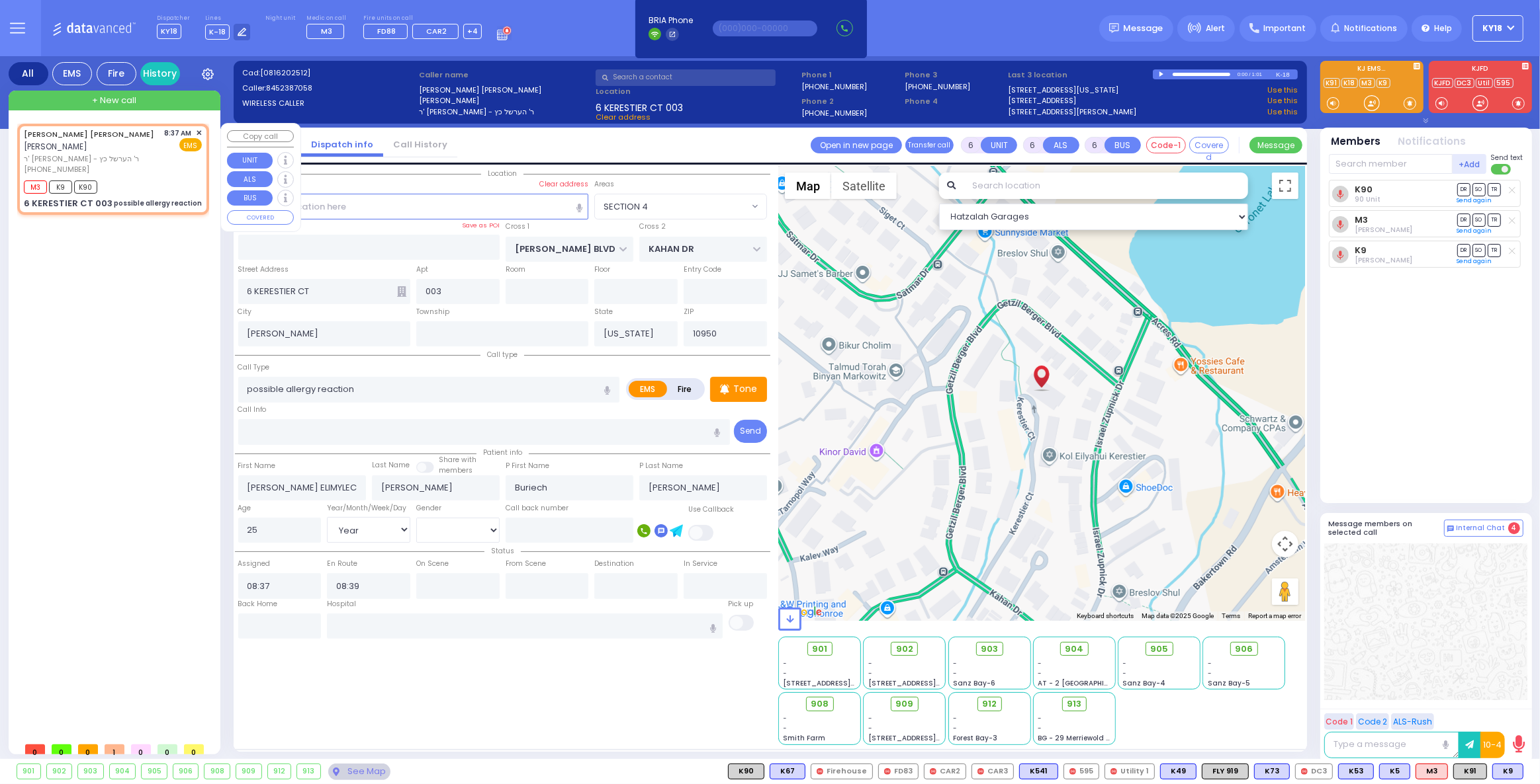
click at [158, 163] on span "ר' [PERSON_NAME] - ר' הערשל כץ" at bounding box center [92, 159] width 136 height 11
click at [200, 130] on span "✕" at bounding box center [199, 133] width 6 height 11
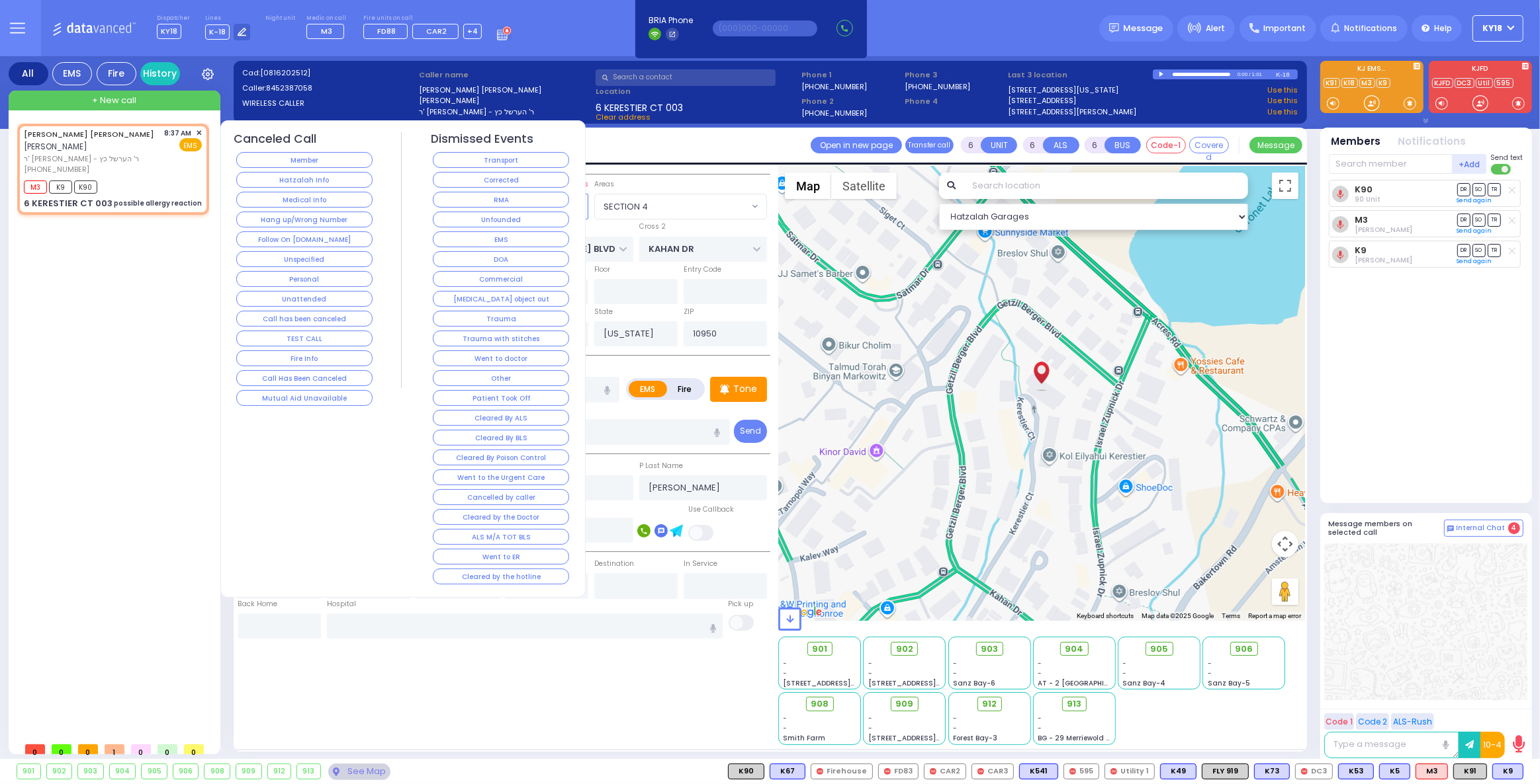
click at [452, 196] on button "RMA" at bounding box center [501, 200] width 136 height 16
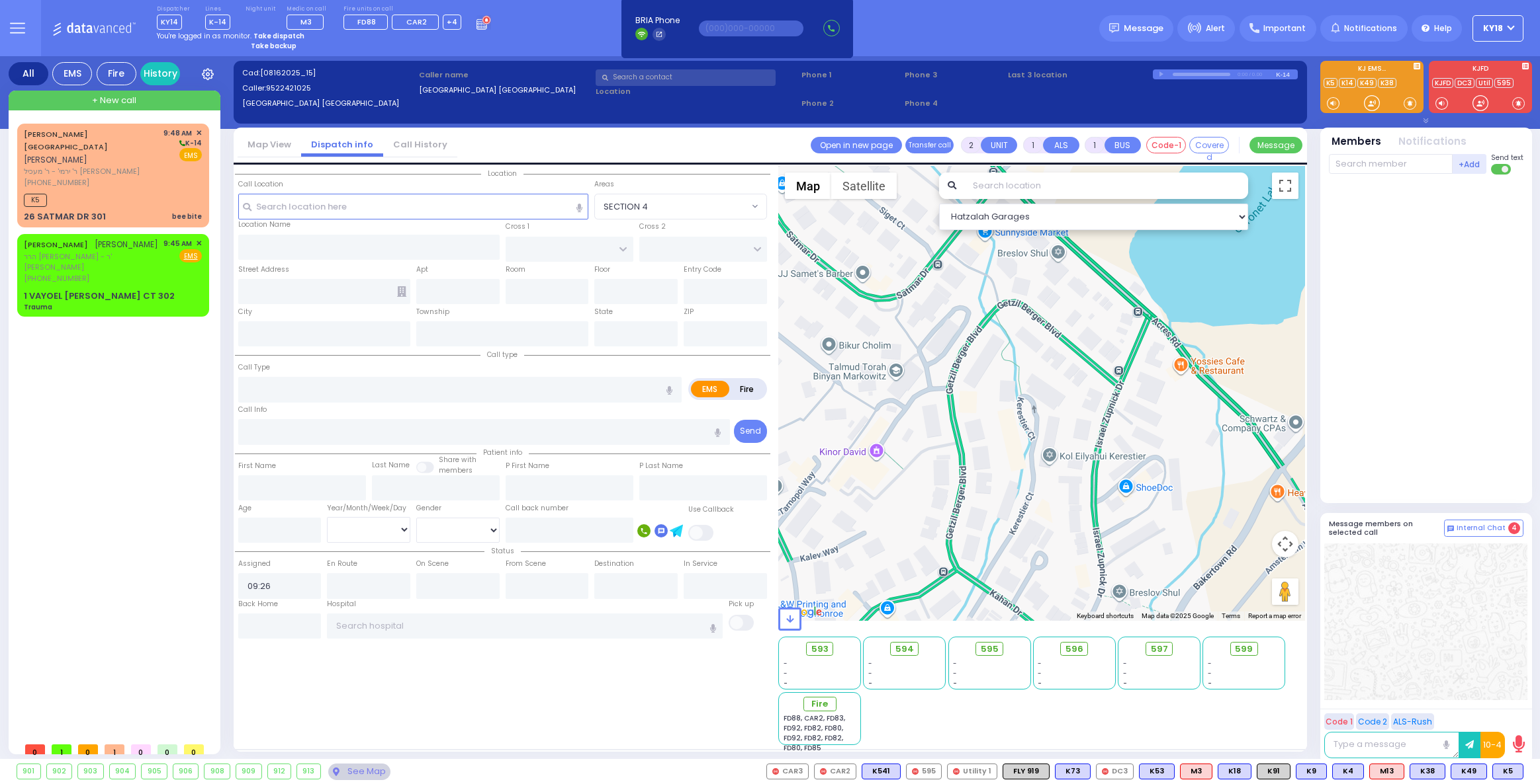
select select
